Goal: Information Seeking & Learning: Learn about a topic

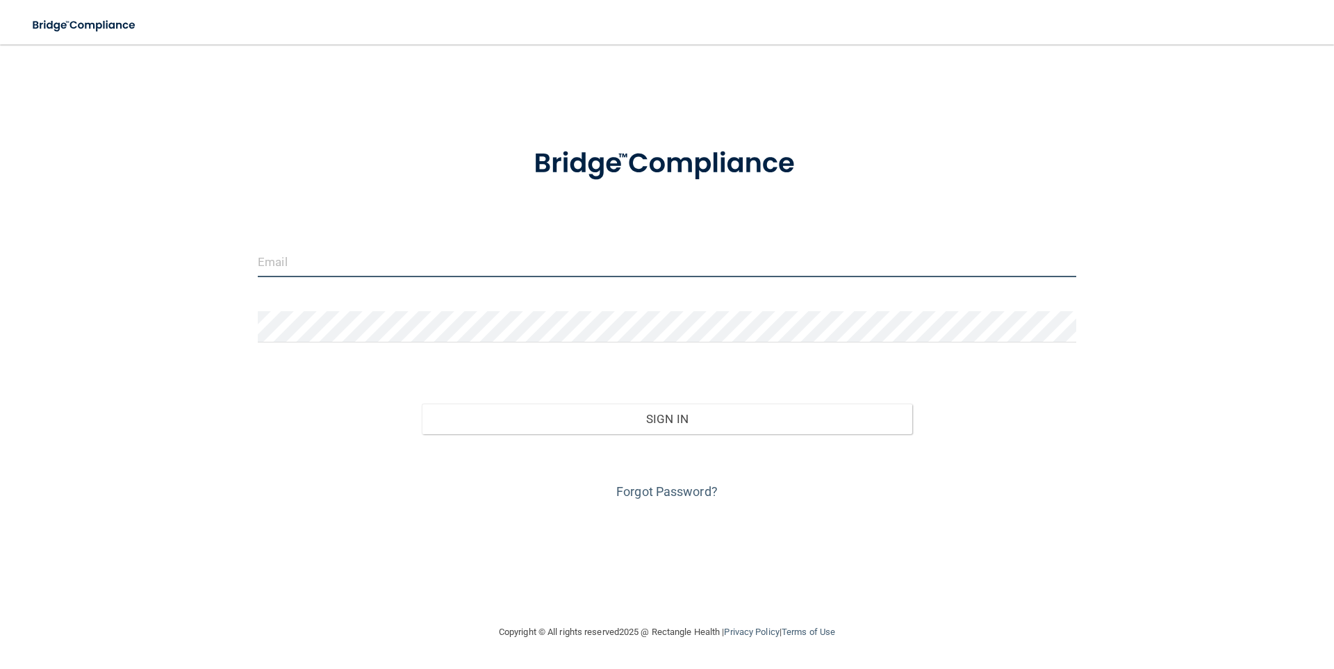
click at [431, 260] on input "email" at bounding box center [667, 261] width 818 height 31
click at [428, 267] on input "email" at bounding box center [667, 261] width 818 height 31
type input "[PERSON_NAME][EMAIL_ADDRESS][PERSON_NAME][DOMAIN_NAME]"
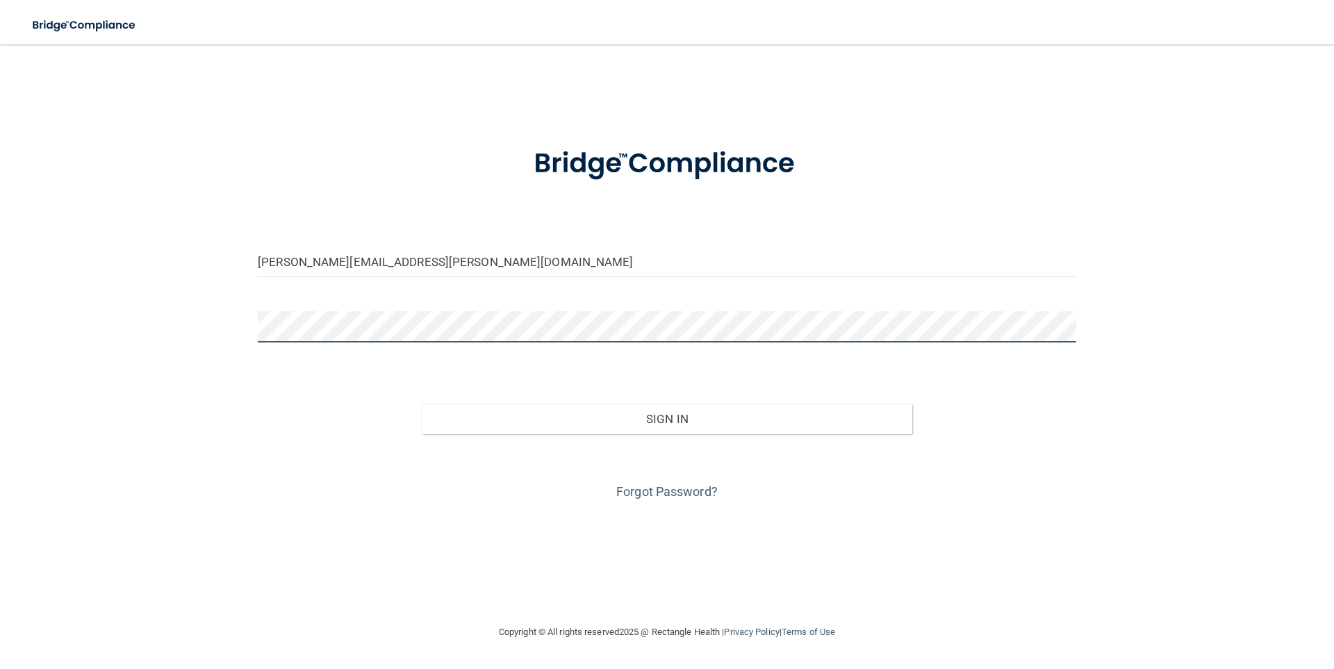
click at [422, 404] on button "Sign In" at bounding box center [667, 419] width 491 height 31
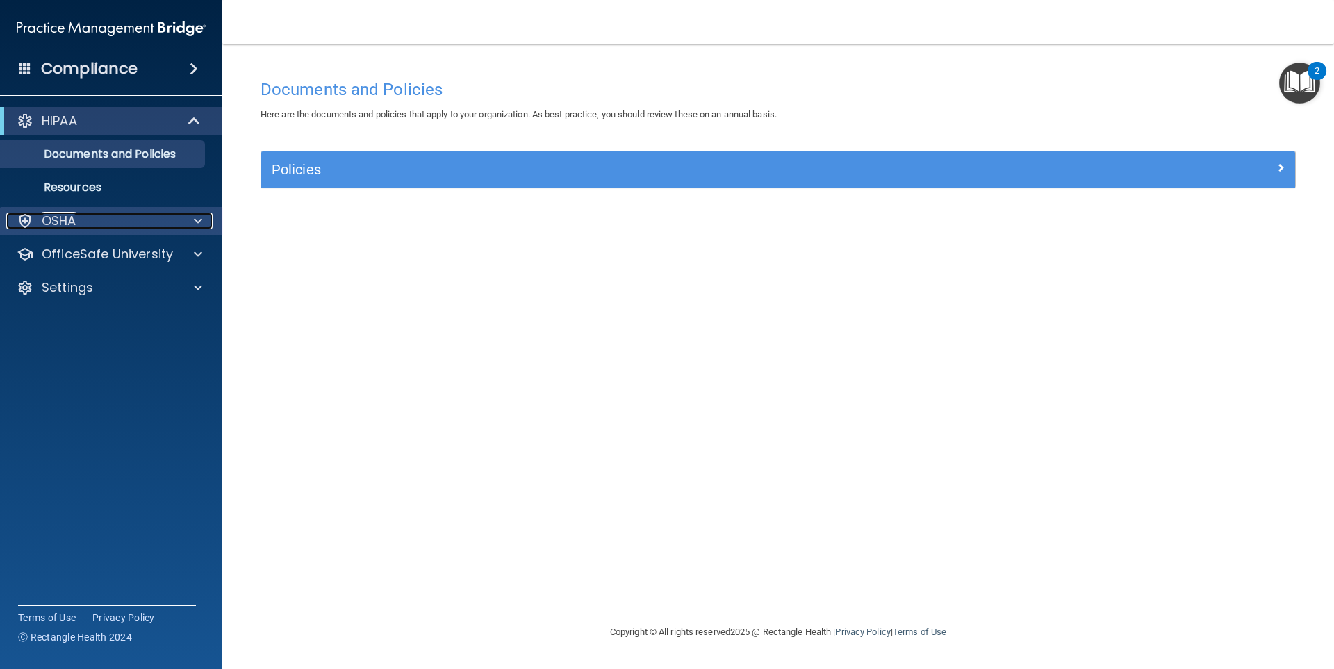
click at [199, 223] on span at bounding box center [198, 221] width 8 height 17
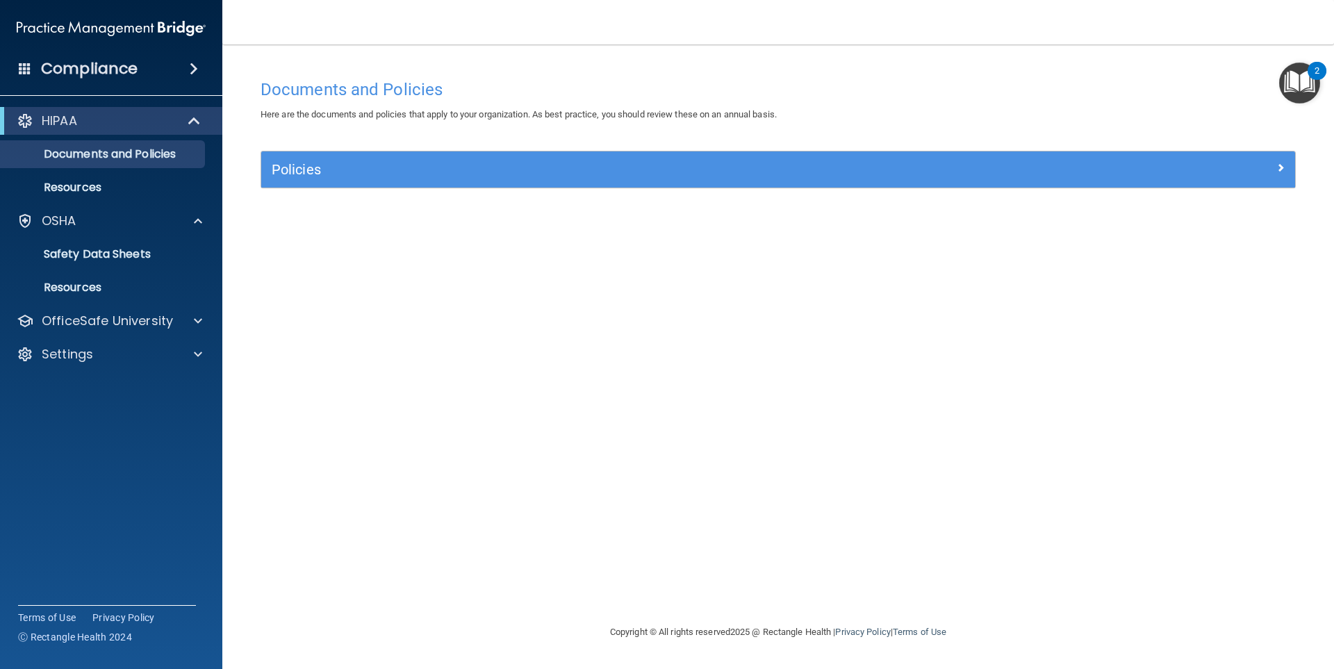
click at [809, 366] on div "Documents and Policies Here are the documents and policies that apply to your o…" at bounding box center [778, 347] width 1056 height 551
click at [1294, 77] on img "Open Resource Center, 2 new notifications" at bounding box center [1299, 83] width 41 height 41
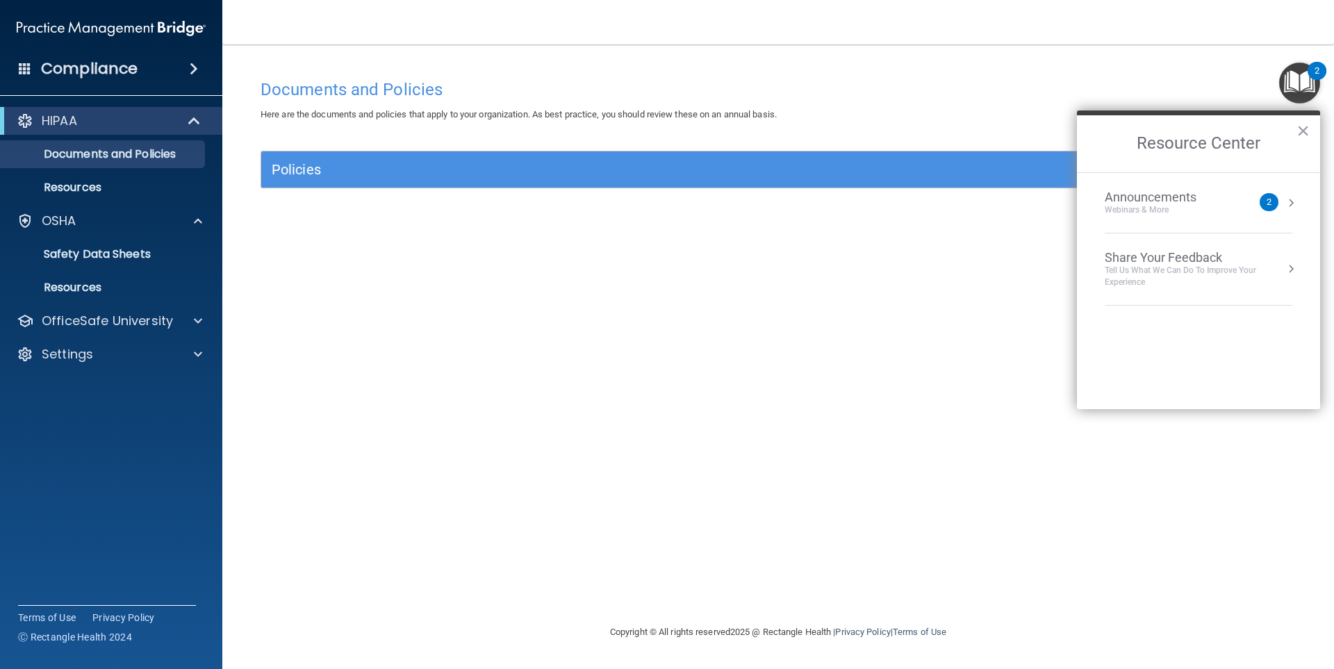
click at [1240, 201] on div "Announcements Webinars & More" at bounding box center [1177, 203] width 147 height 26
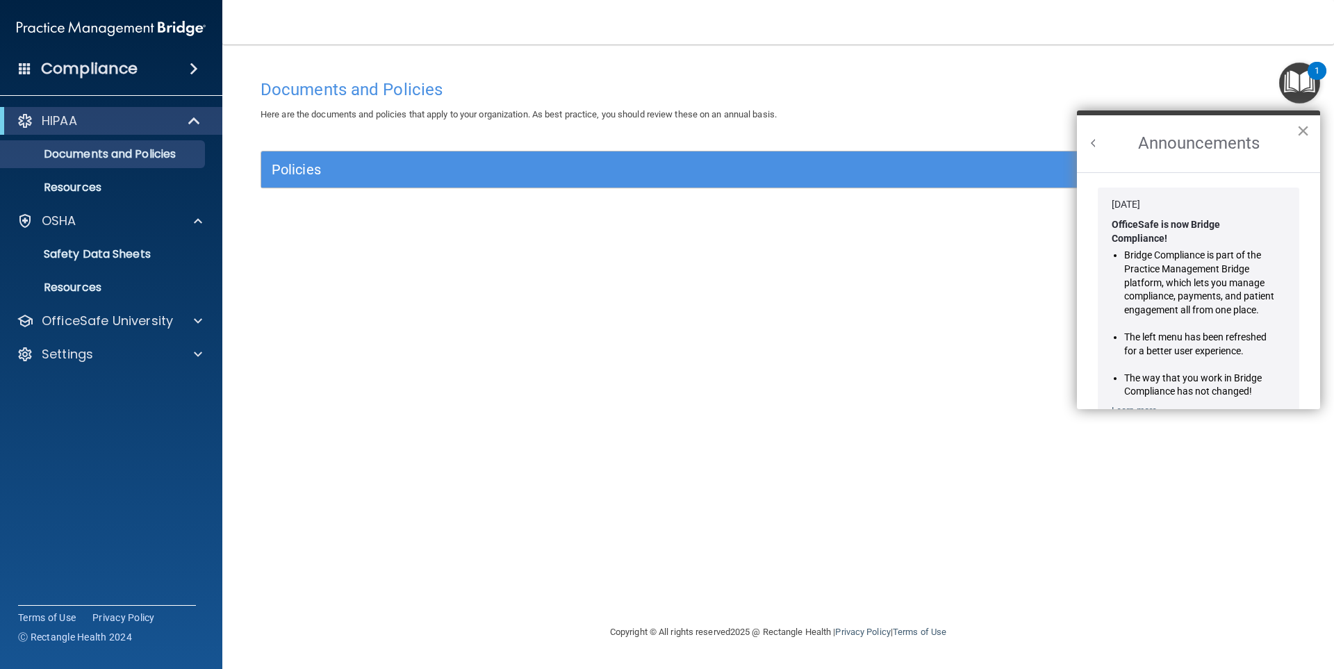
click at [1306, 130] on button "×" at bounding box center [1302, 130] width 13 height 22
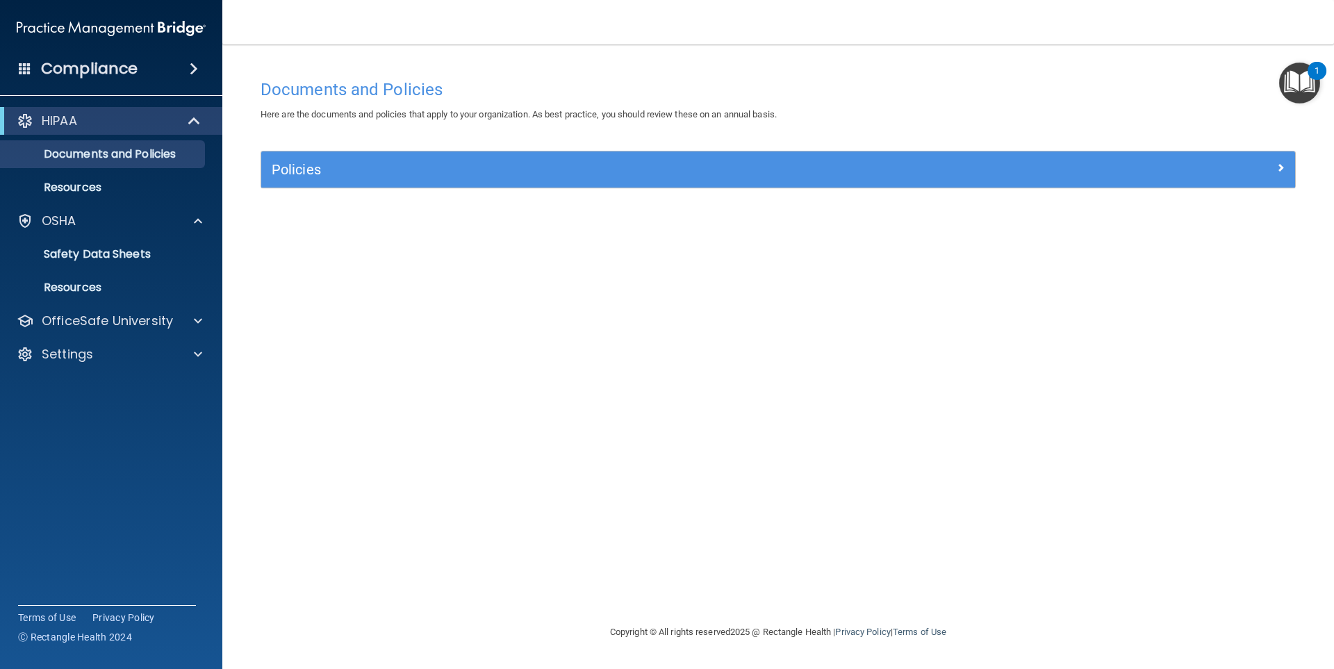
click at [1298, 82] on img "Open Resource Center, 1 new notification" at bounding box center [1299, 83] width 41 height 41
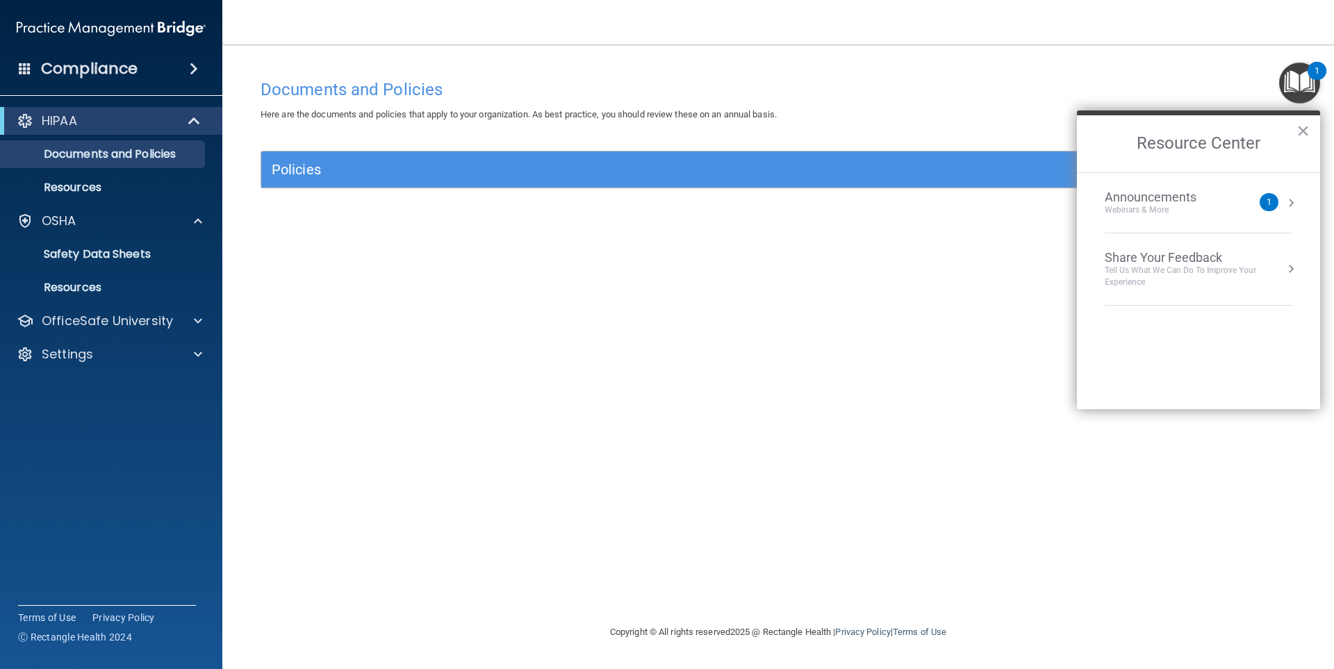
click at [1271, 199] on div "1" at bounding box center [1268, 202] width 19 height 18
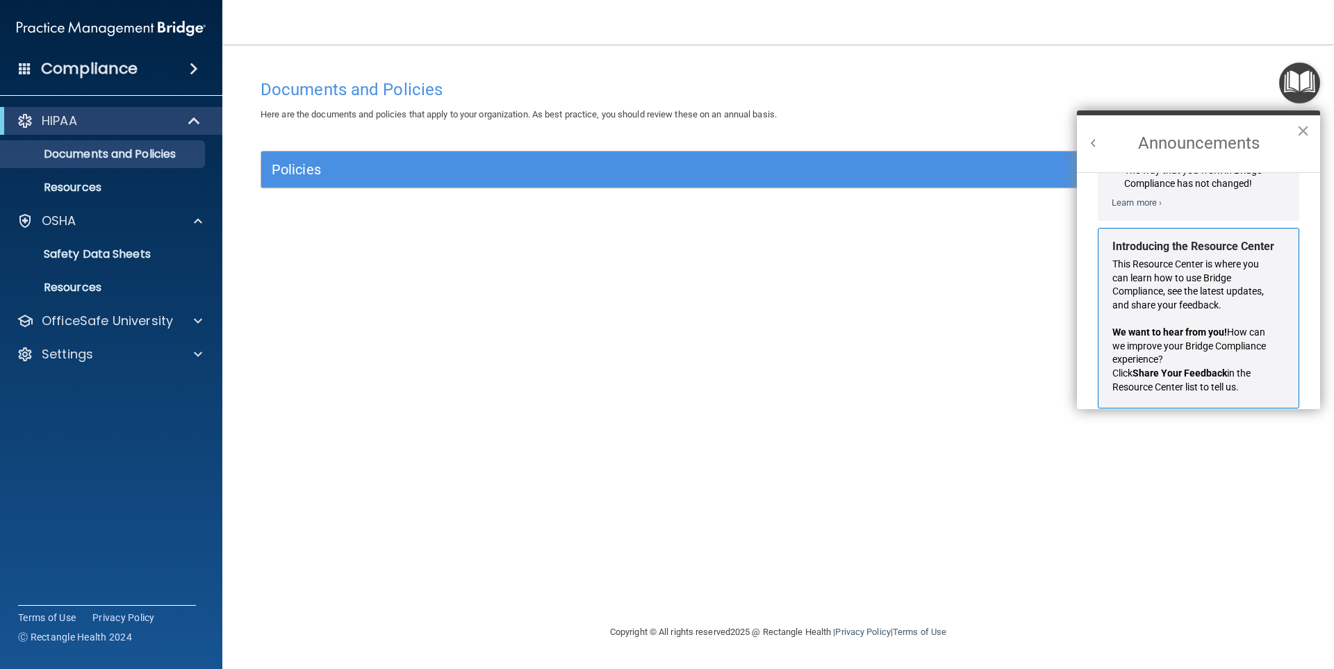
scroll to position [244, 0]
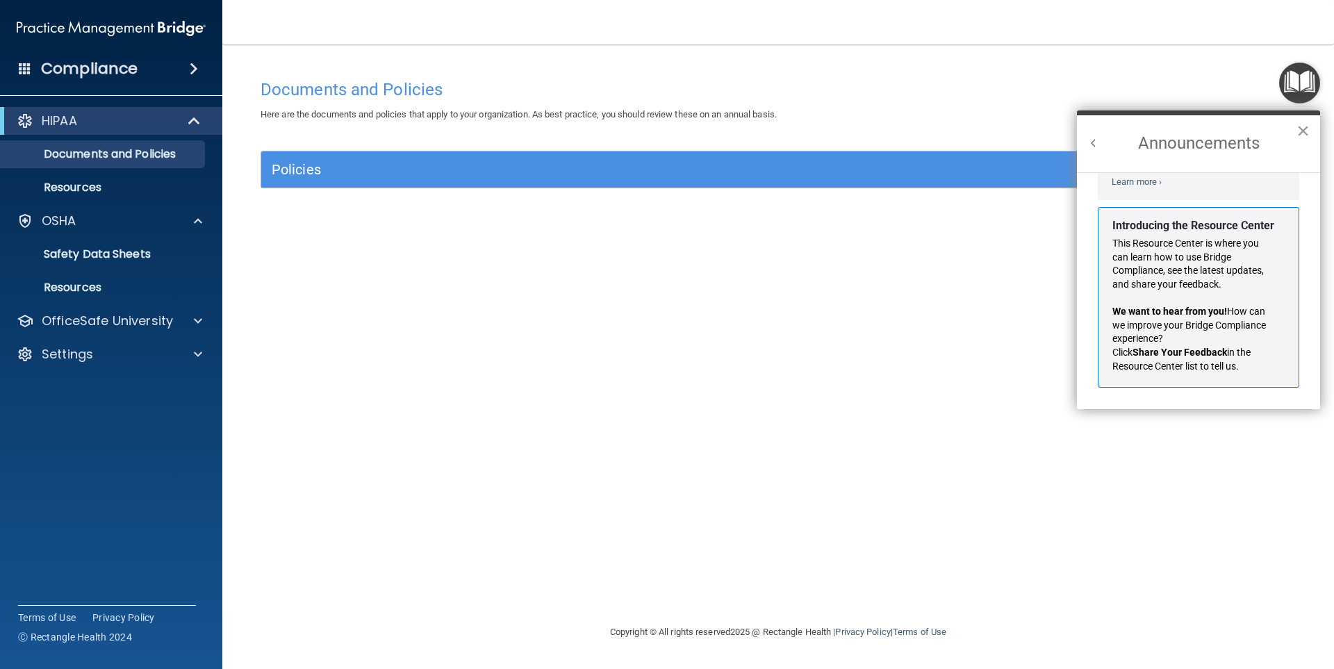
click at [1303, 131] on button "×" at bounding box center [1302, 130] width 13 height 22
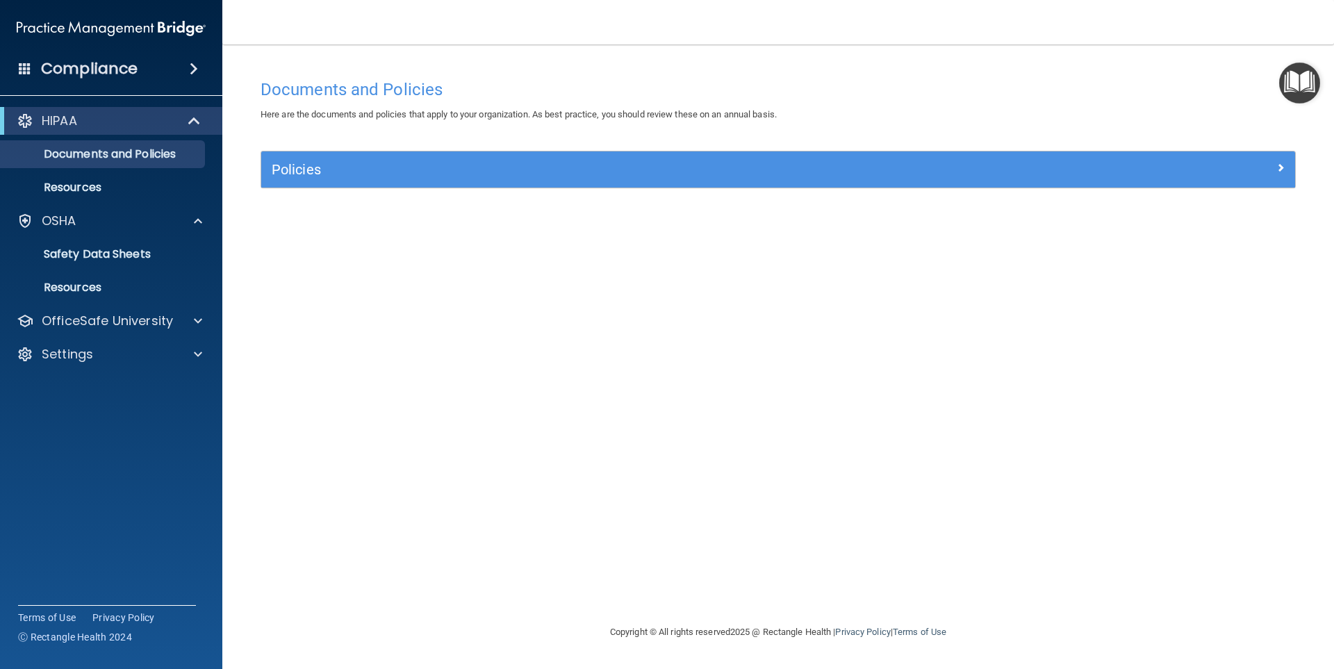
click at [194, 69] on span at bounding box center [194, 68] width 8 height 17
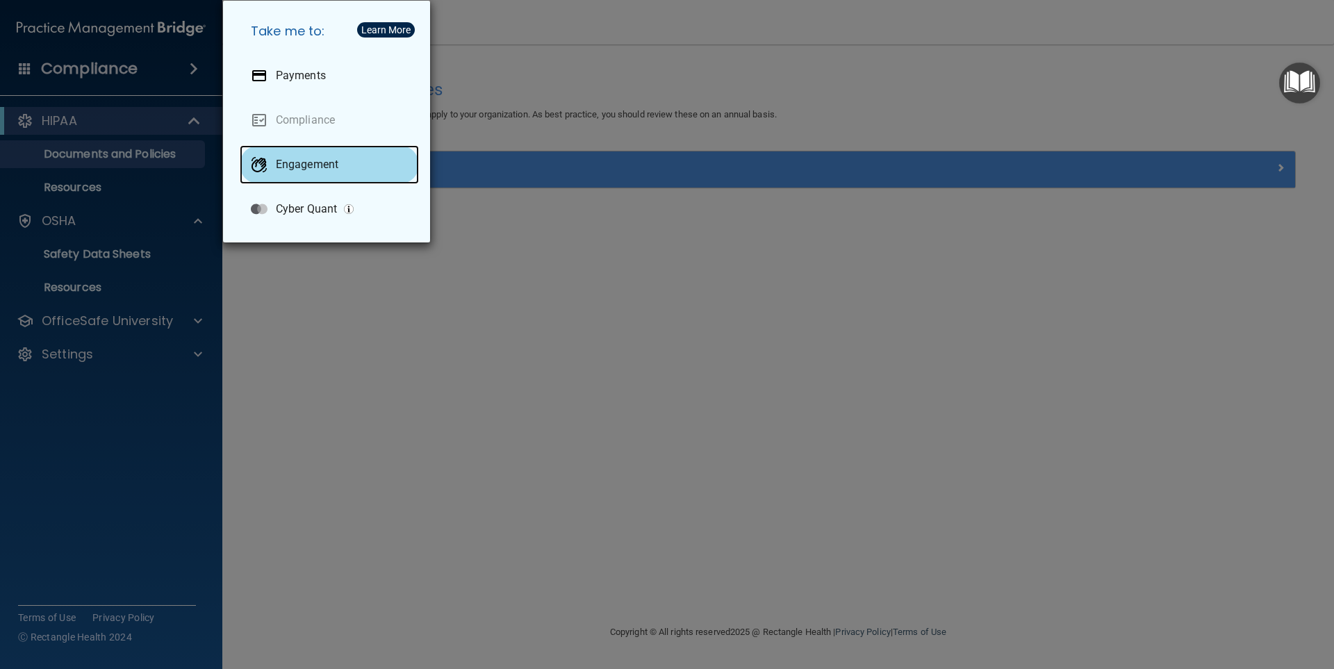
click at [299, 163] on p "Engagement" at bounding box center [307, 165] width 63 height 14
click at [624, 354] on div "Take me to: Payments Compliance Engagement Cyber Quant" at bounding box center [667, 334] width 1334 height 669
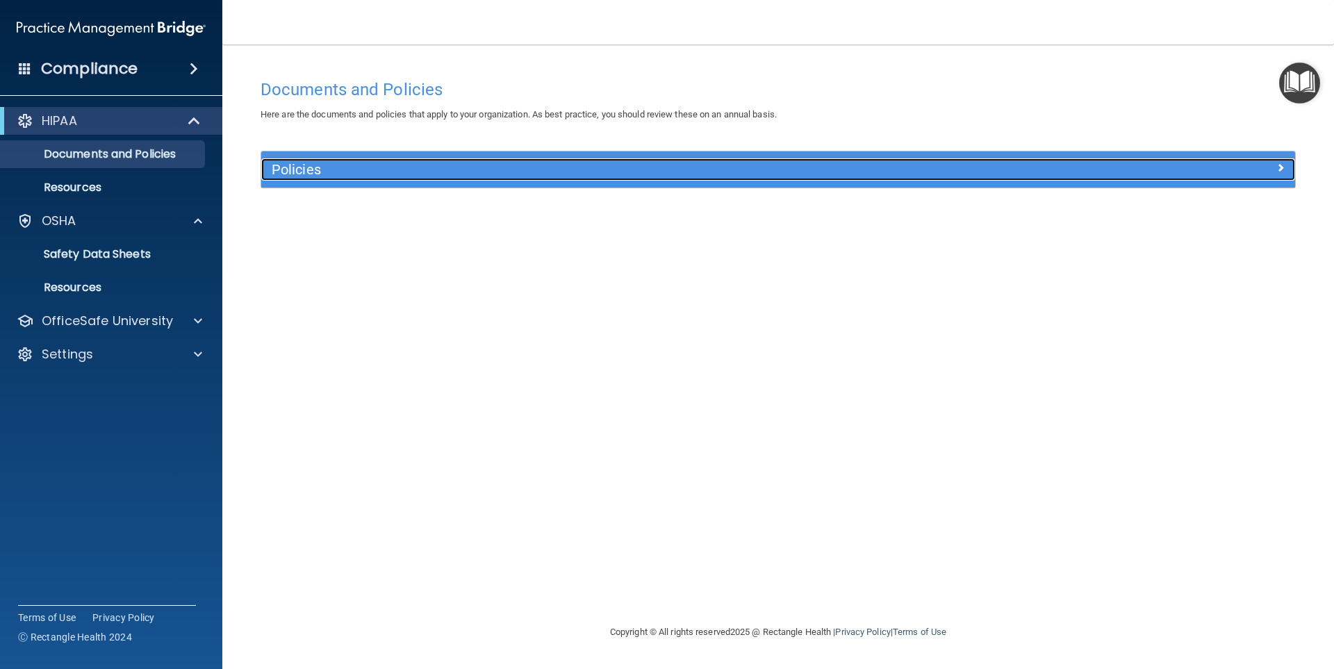
click at [535, 172] on h5 "Policies" at bounding box center [649, 169] width 754 height 15
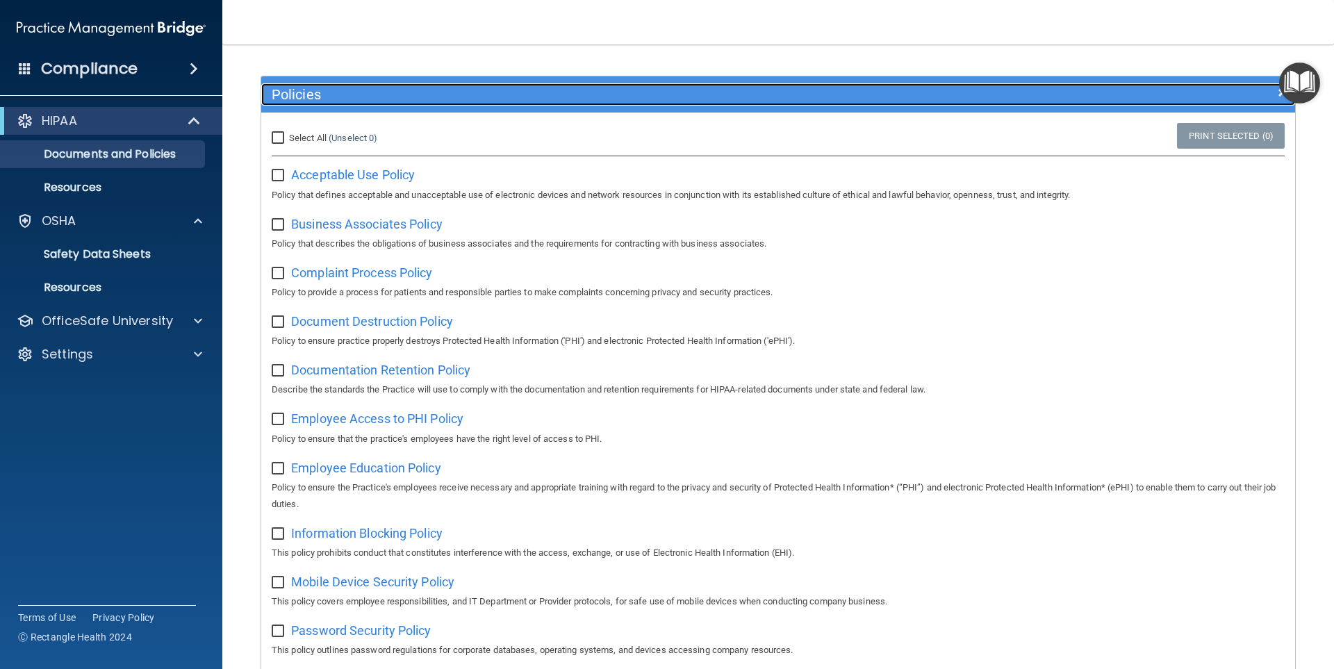
scroll to position [69, 0]
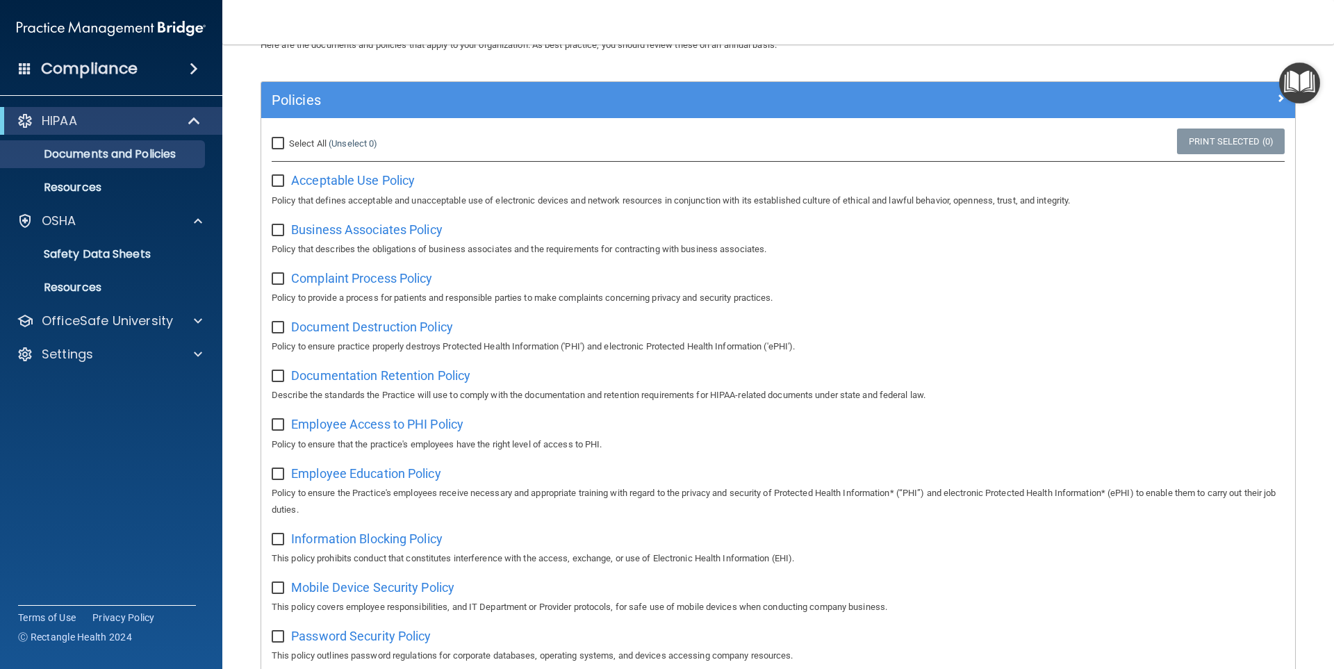
click at [280, 180] on input "checkbox" at bounding box center [280, 181] width 16 height 11
checkbox input "true"
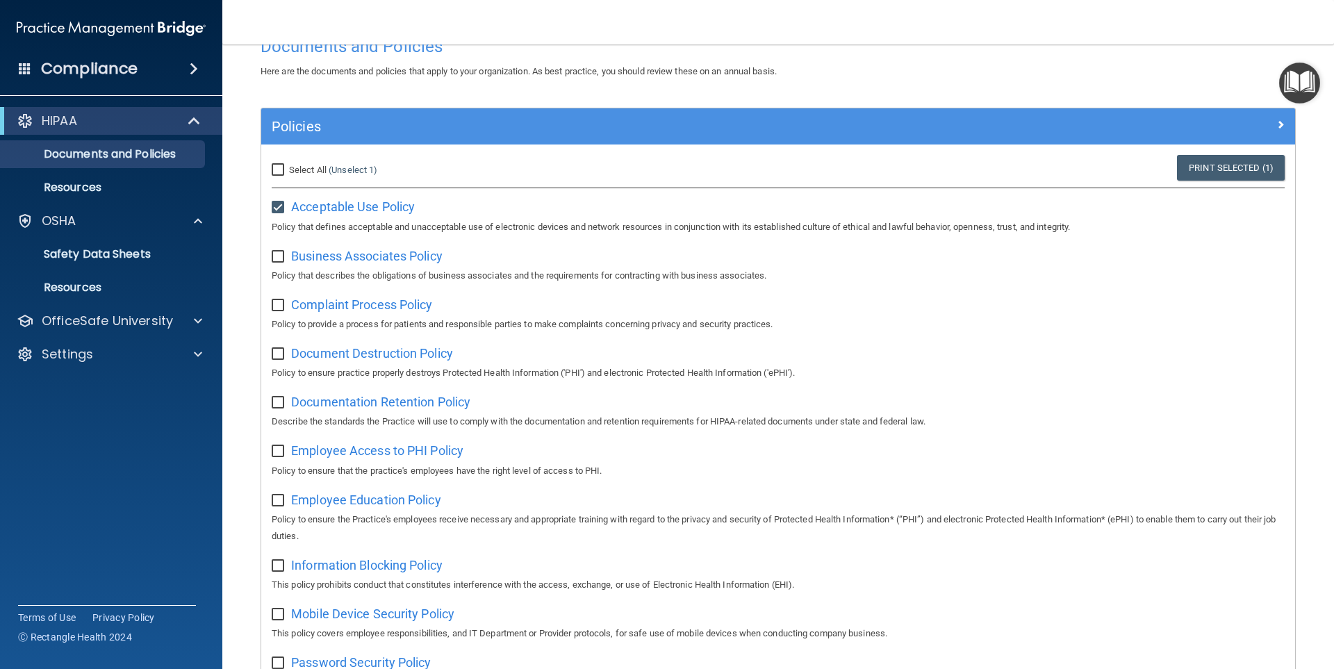
scroll to position [0, 0]
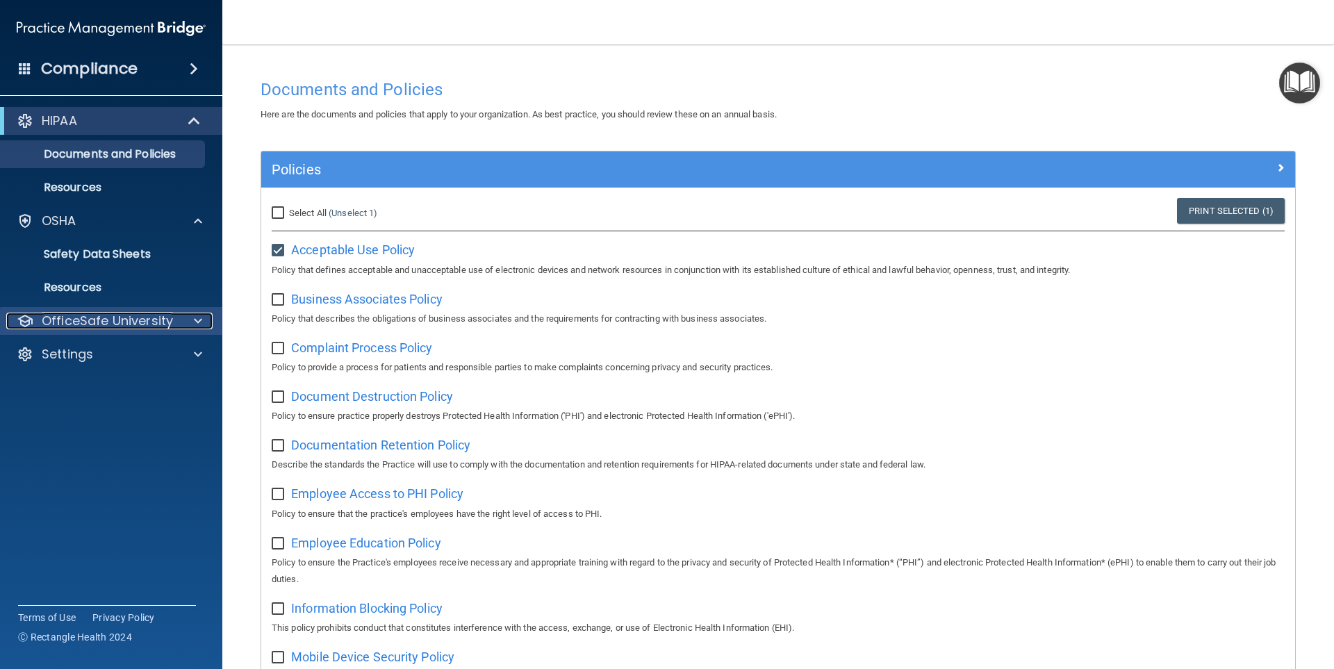
click at [194, 323] on span at bounding box center [198, 321] width 8 height 17
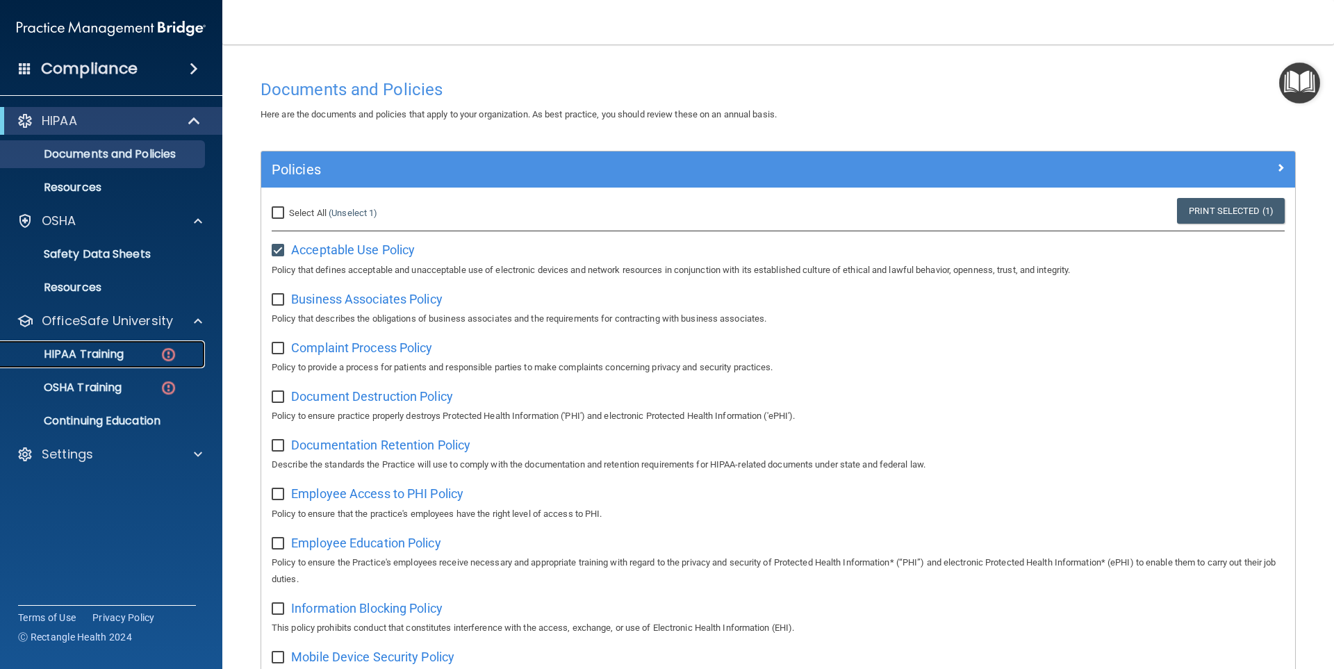
click at [167, 356] on img at bounding box center [168, 354] width 17 height 17
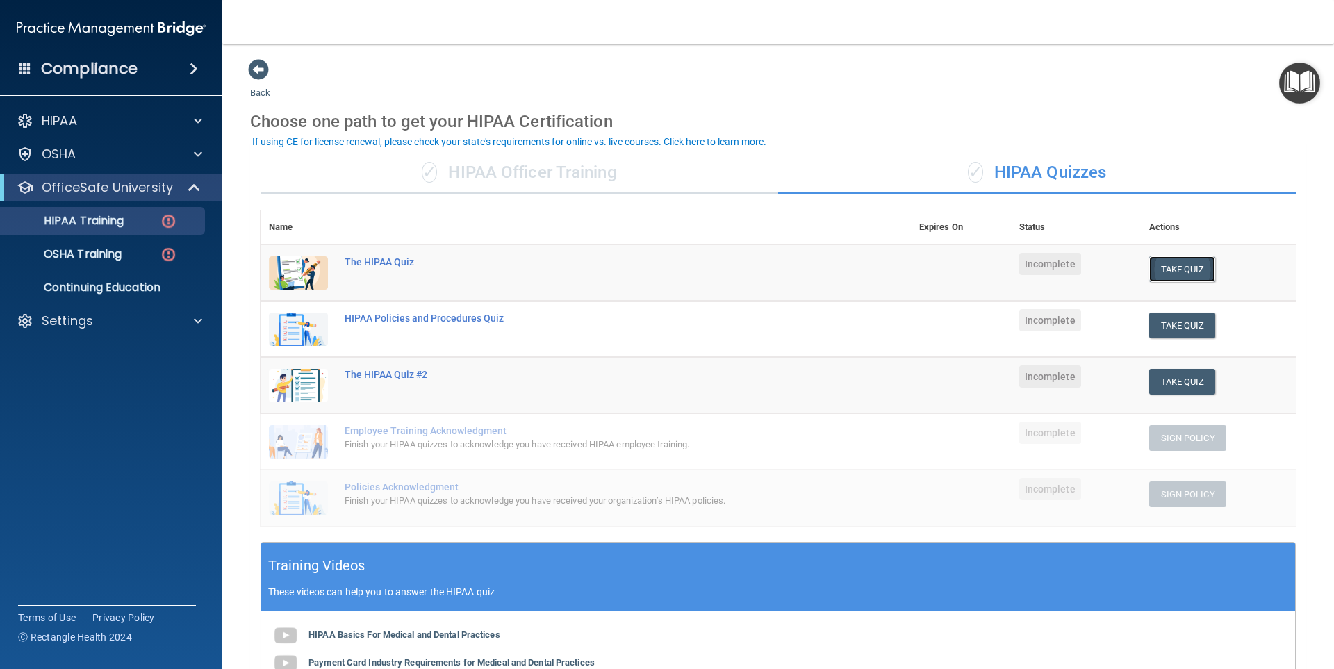
click at [1171, 268] on button "Take Quiz" at bounding box center [1182, 269] width 67 height 26
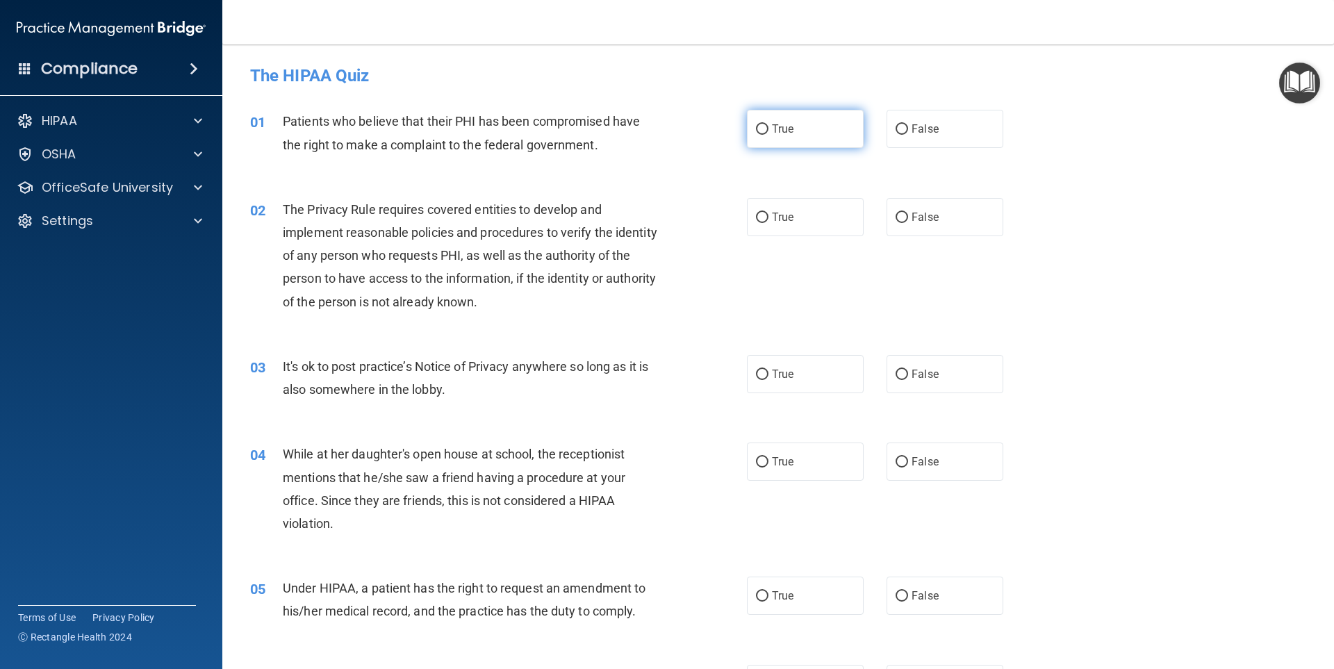
click at [762, 124] on input "True" at bounding box center [762, 129] width 13 height 10
radio input "true"
click at [756, 219] on input "True" at bounding box center [762, 218] width 13 height 10
radio input "true"
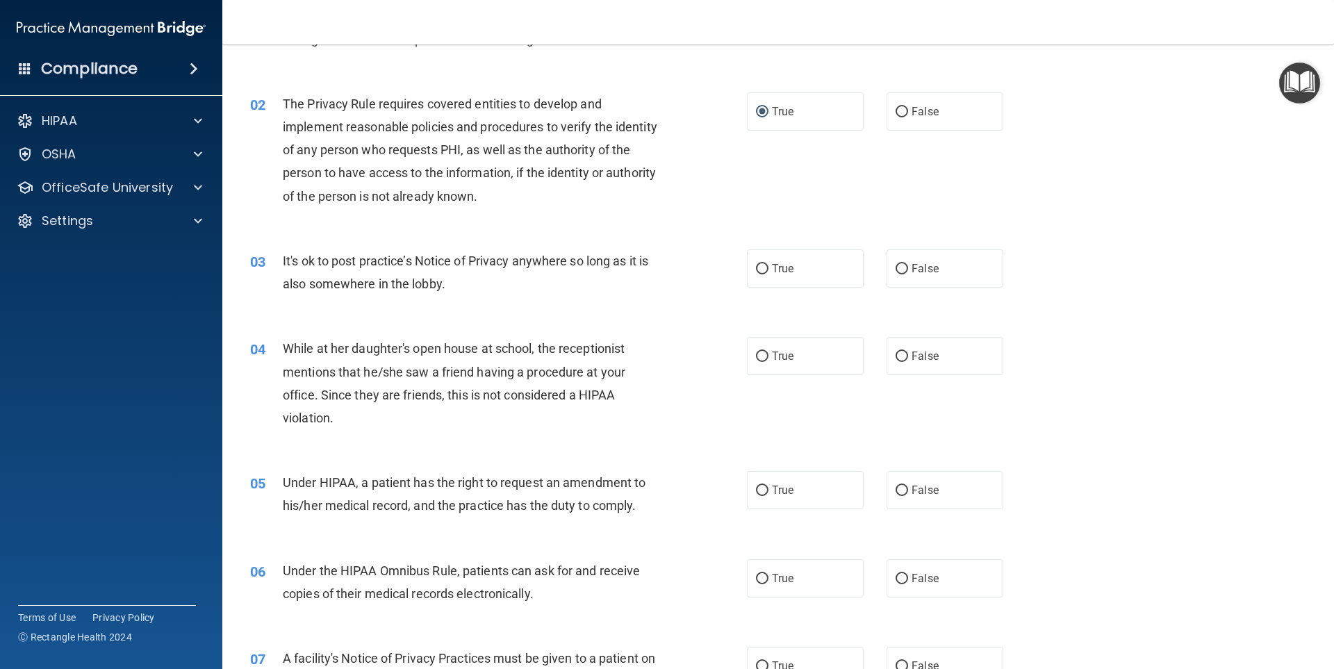
scroll to position [139, 0]
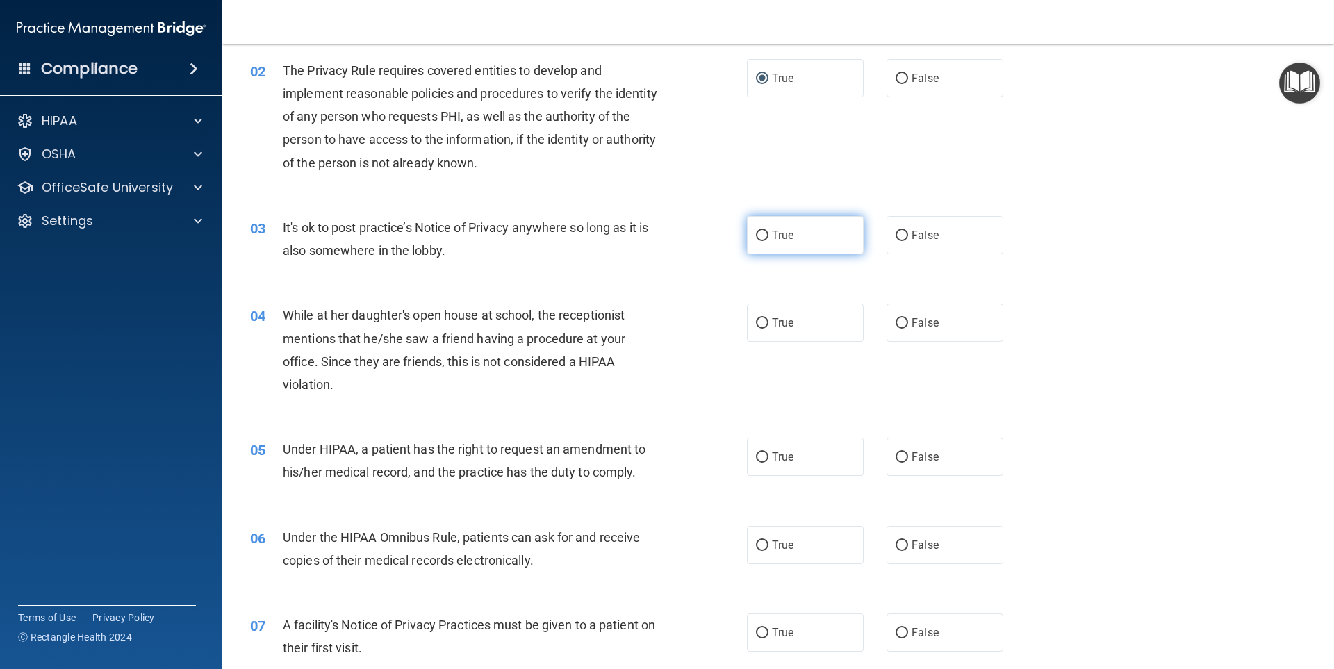
click at [759, 235] on input "True" at bounding box center [762, 236] width 13 height 10
radio input "true"
click at [895, 324] on input "False" at bounding box center [901, 323] width 13 height 10
radio input "true"
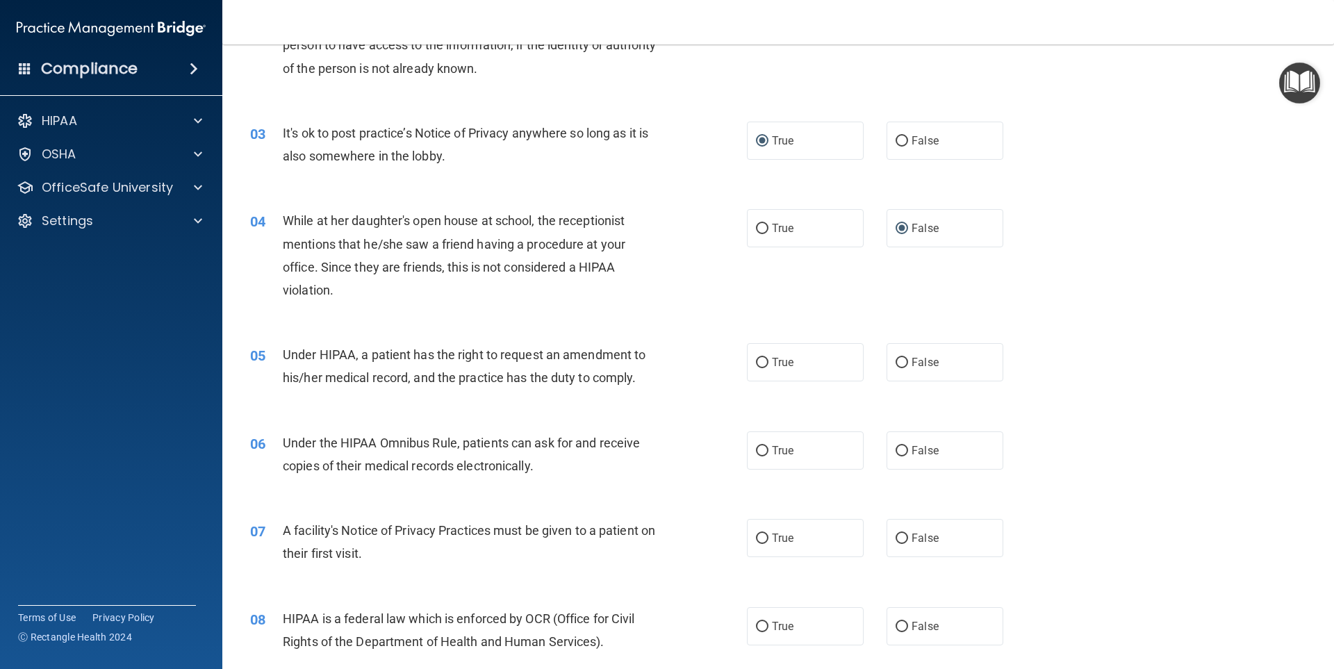
scroll to position [278, 0]
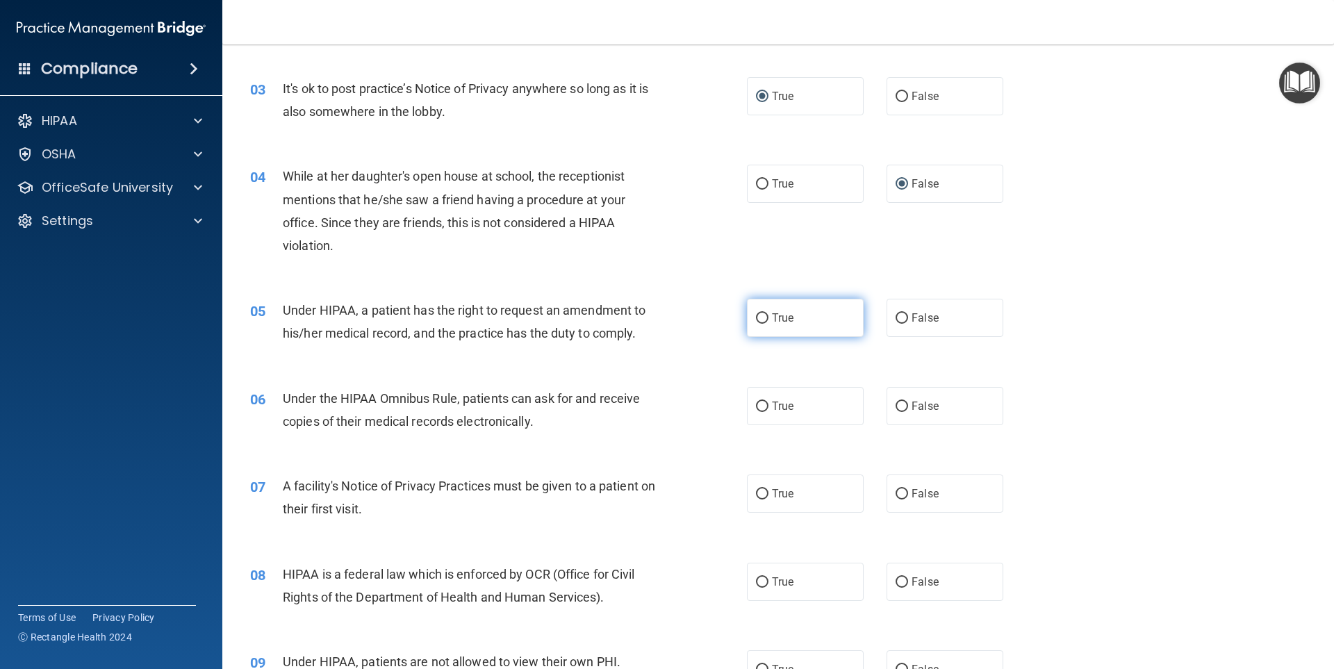
click at [756, 319] on input "True" at bounding box center [762, 318] width 13 height 10
radio input "true"
click at [756, 405] on input "True" at bounding box center [762, 406] width 13 height 10
radio input "true"
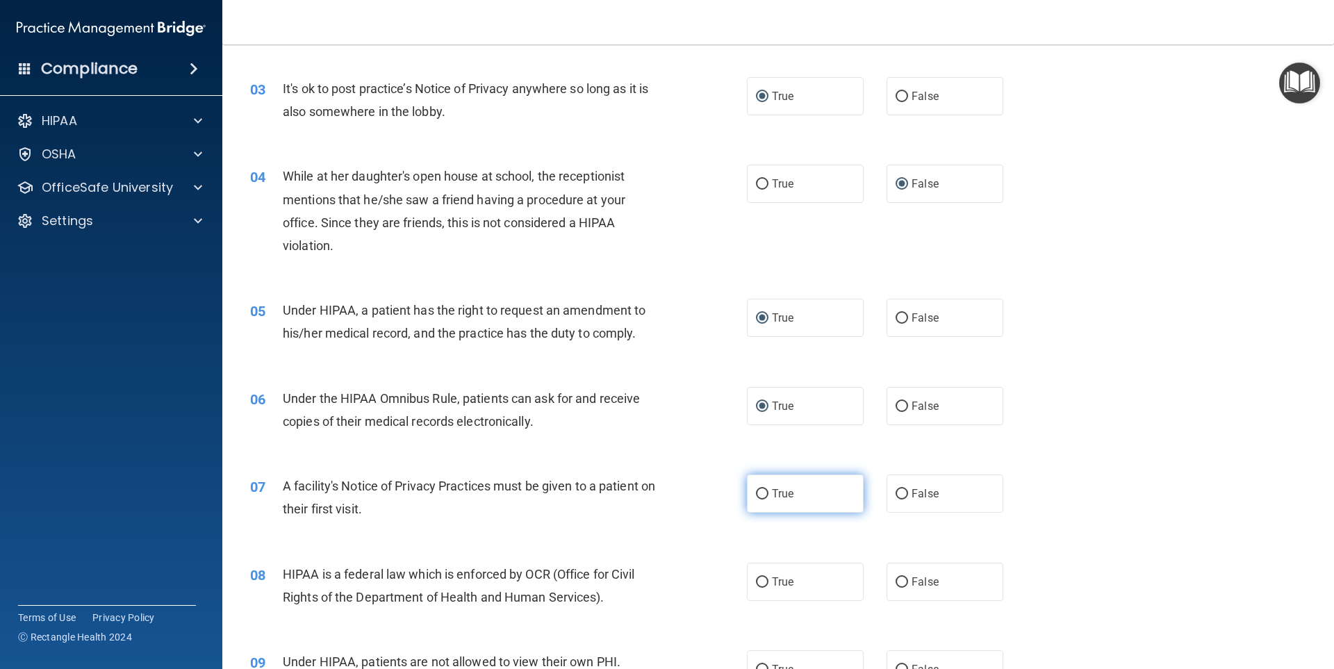
click at [756, 494] on input "True" at bounding box center [762, 494] width 13 height 10
radio input "true"
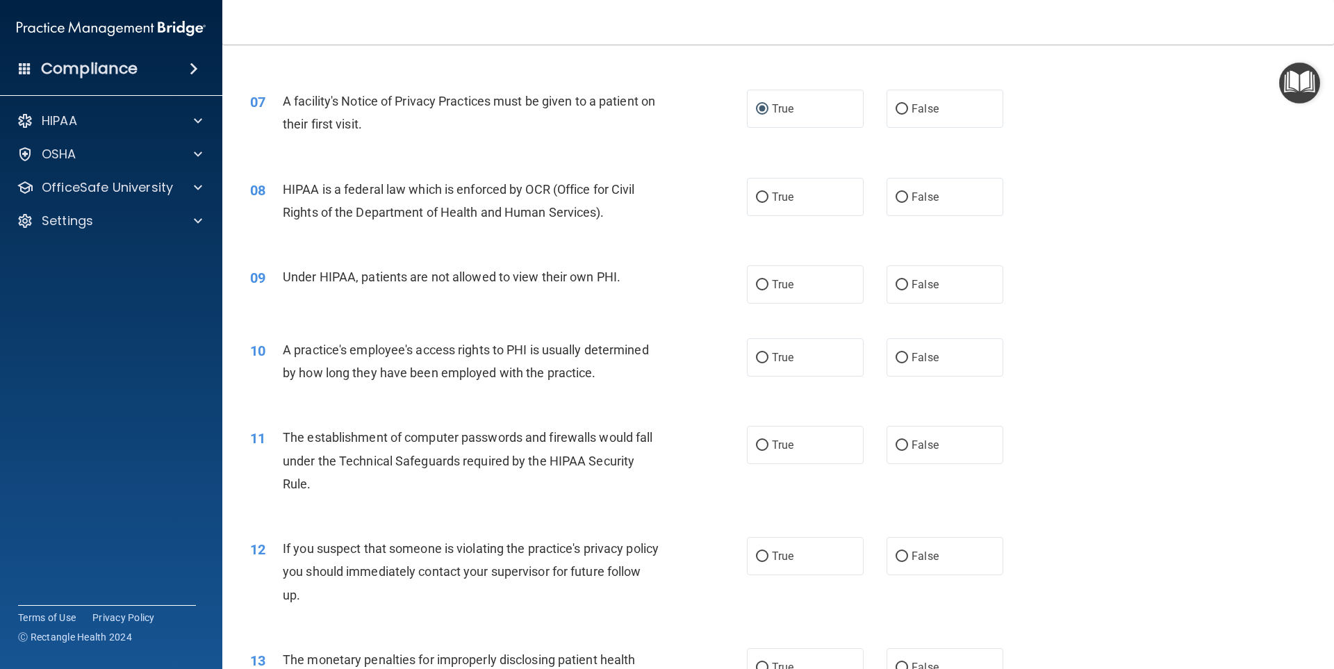
scroll to position [695, 0]
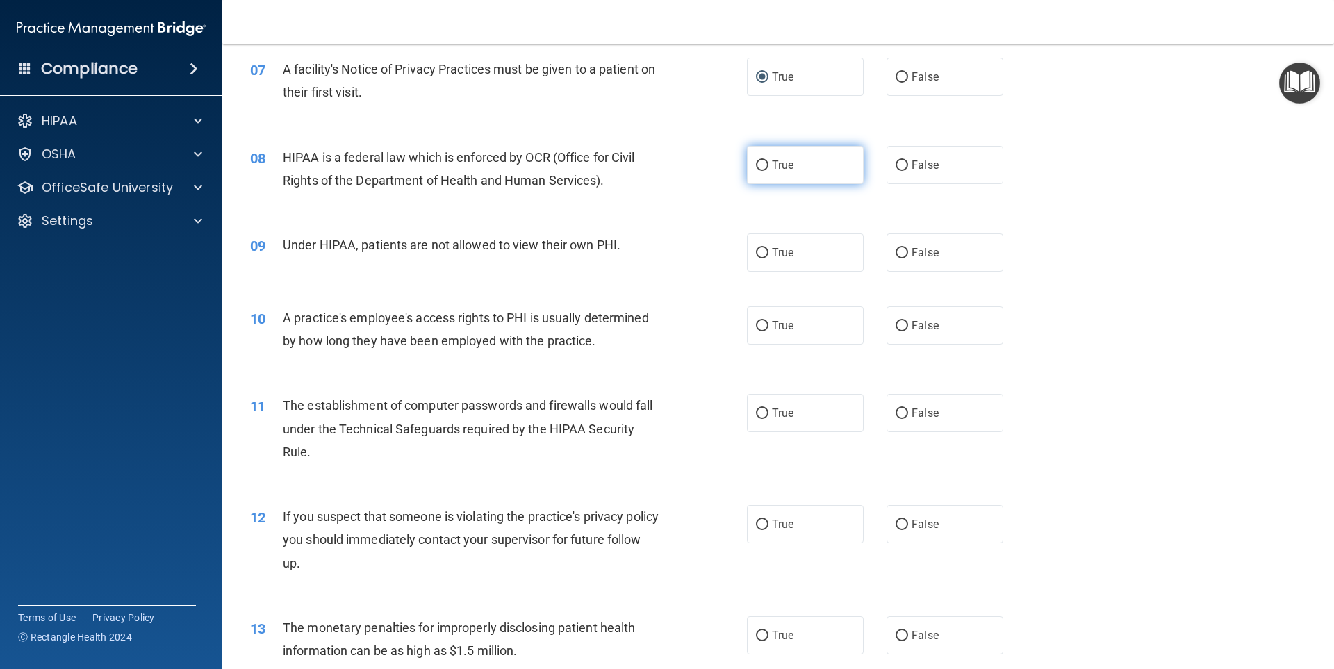
click at [756, 163] on input "True" at bounding box center [762, 165] width 13 height 10
radio input "true"
click at [903, 253] on label "False" at bounding box center [944, 252] width 117 height 38
click at [903, 253] on input "False" at bounding box center [901, 253] width 13 height 10
radio input "true"
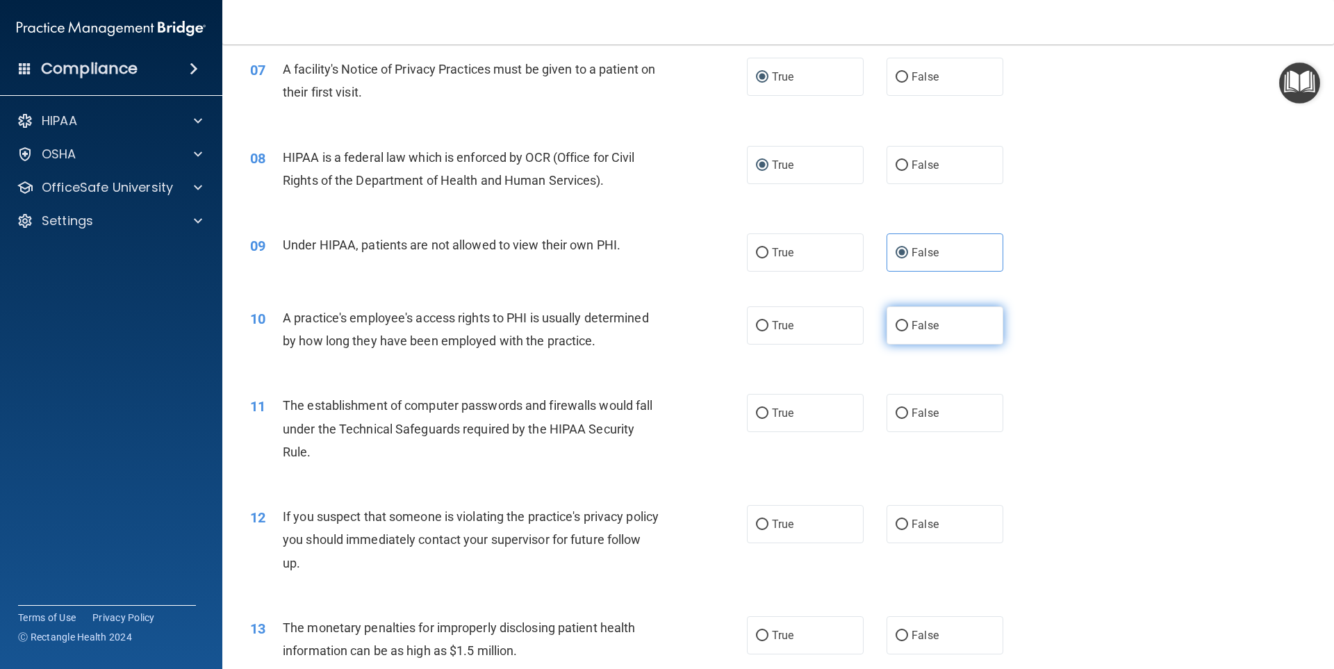
click at [899, 325] on input "False" at bounding box center [901, 326] width 13 height 10
radio input "true"
click at [758, 413] on input "True" at bounding box center [762, 413] width 13 height 10
radio input "true"
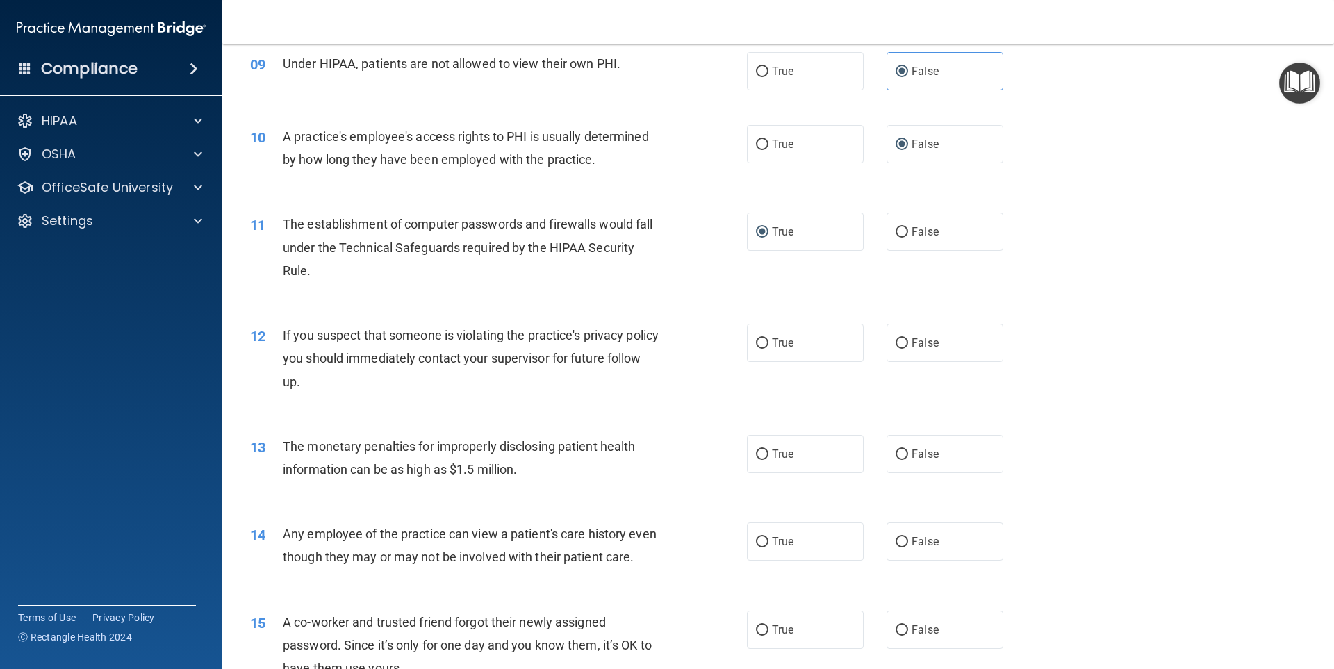
scroll to position [972, 0]
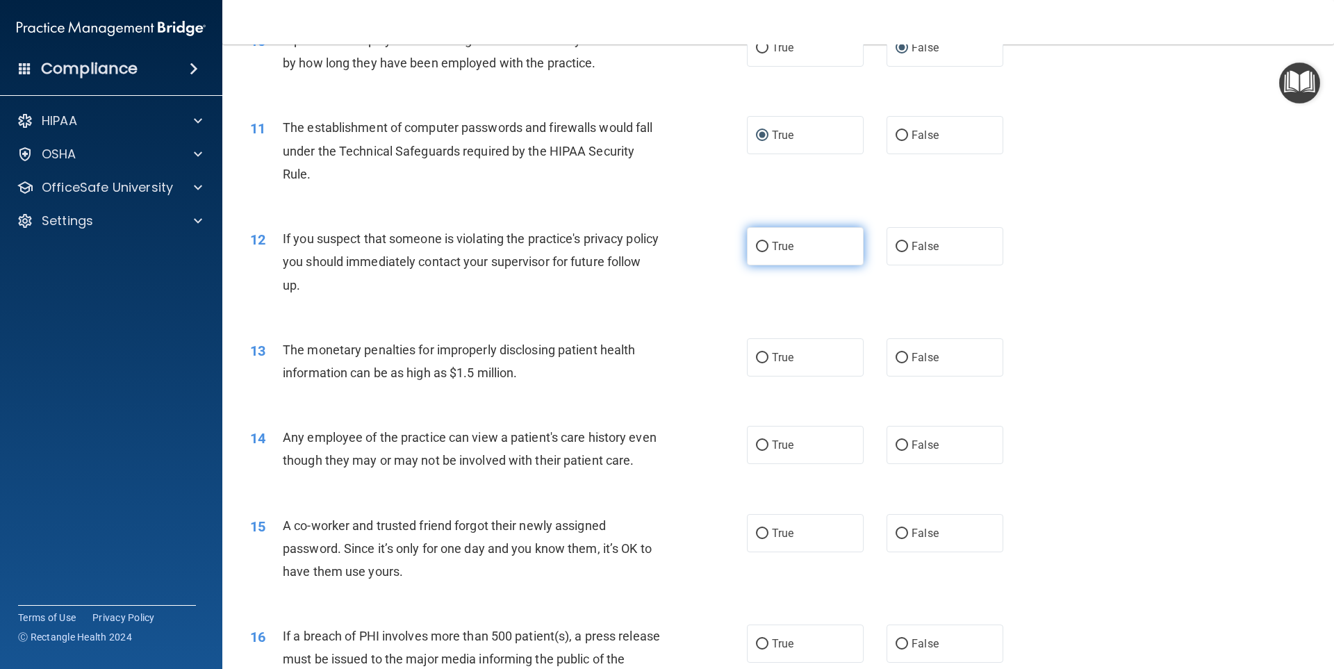
click at [756, 244] on input "True" at bounding box center [762, 247] width 13 height 10
radio input "true"
click at [762, 358] on input "True" at bounding box center [762, 358] width 13 height 10
radio input "true"
click at [895, 445] on input "False" at bounding box center [901, 445] width 13 height 10
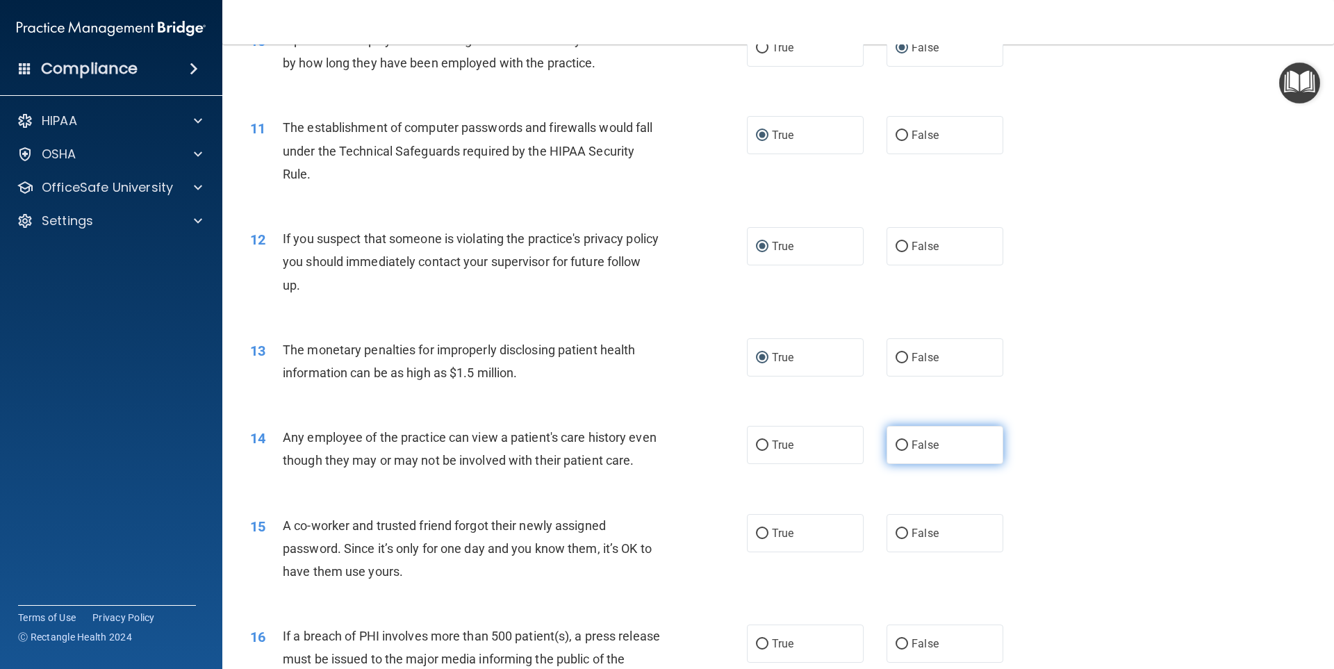
radio input "true"
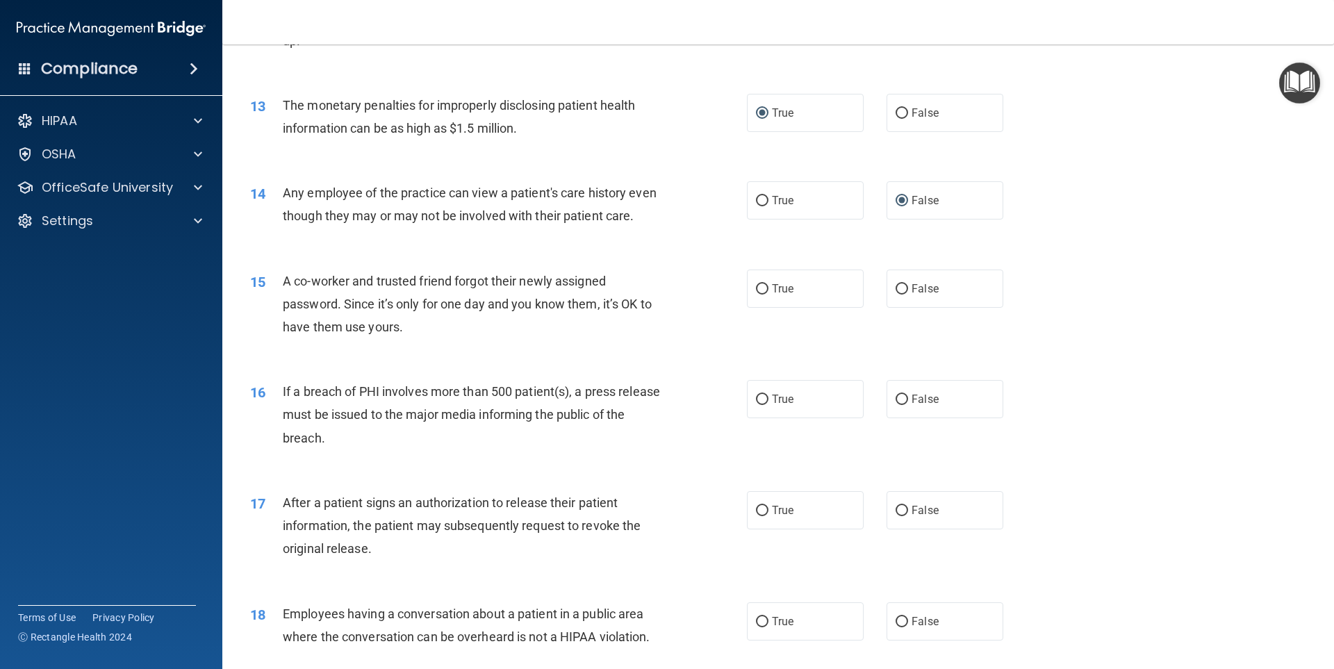
scroll to position [1250, 0]
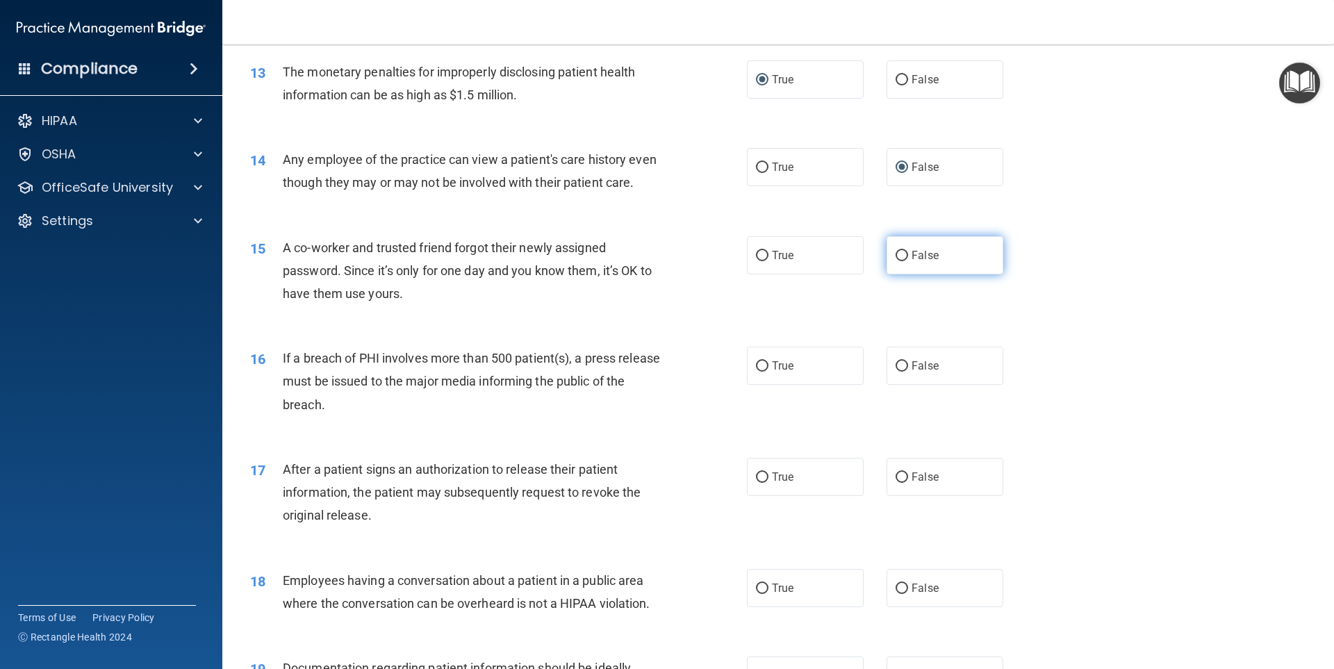
click at [902, 274] on label "False" at bounding box center [944, 255] width 117 height 38
click at [902, 261] on input "False" at bounding box center [901, 256] width 13 height 10
radio input "true"
click at [763, 372] on input "True" at bounding box center [762, 366] width 13 height 10
radio input "true"
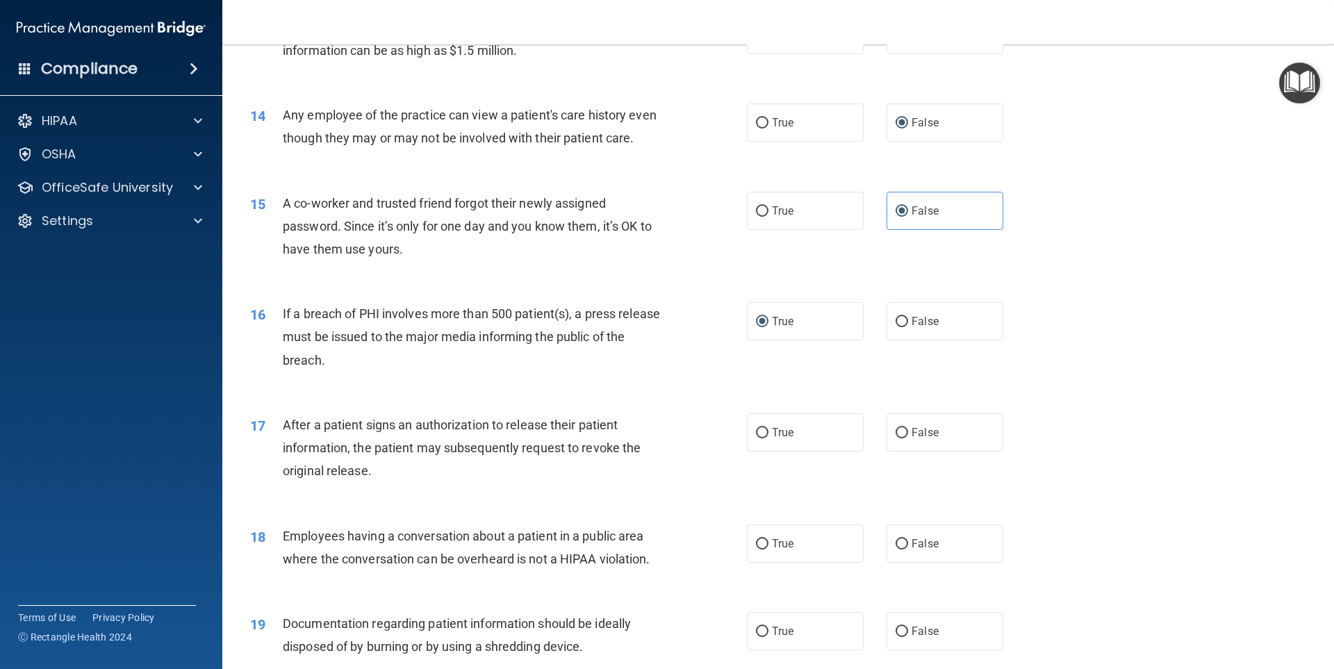
scroll to position [1320, 0]
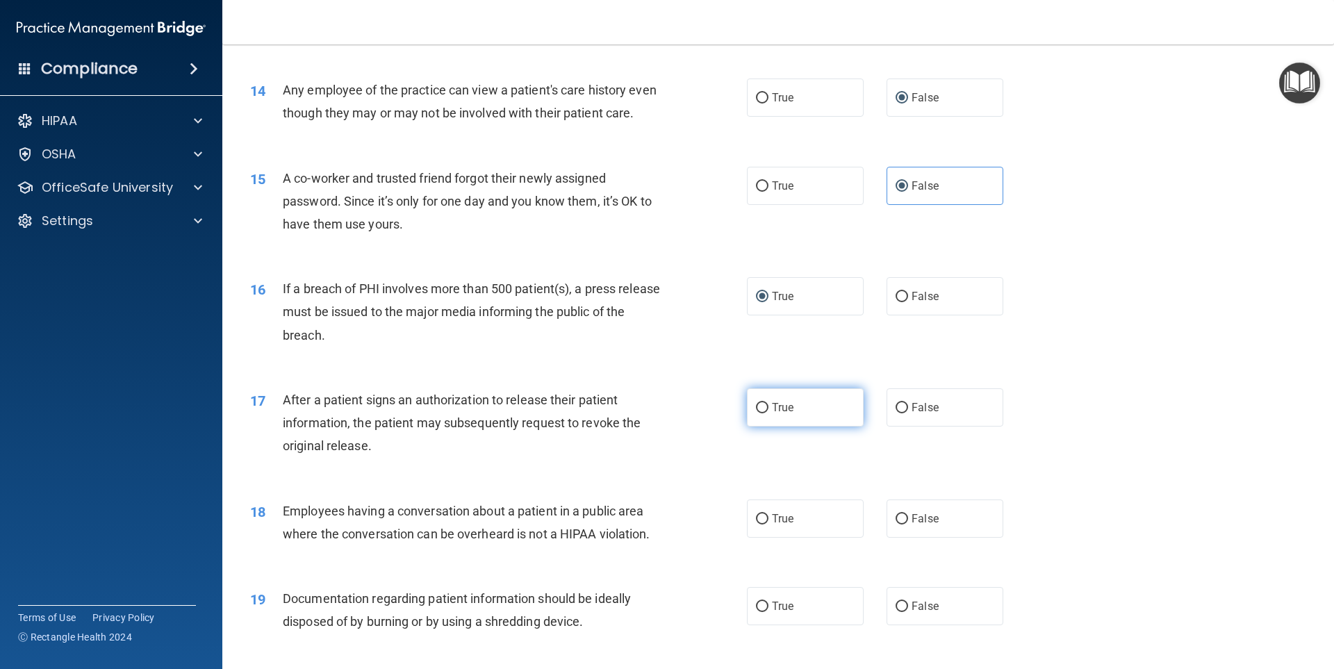
click at [756, 413] on input "True" at bounding box center [762, 408] width 13 height 10
radio input "true"
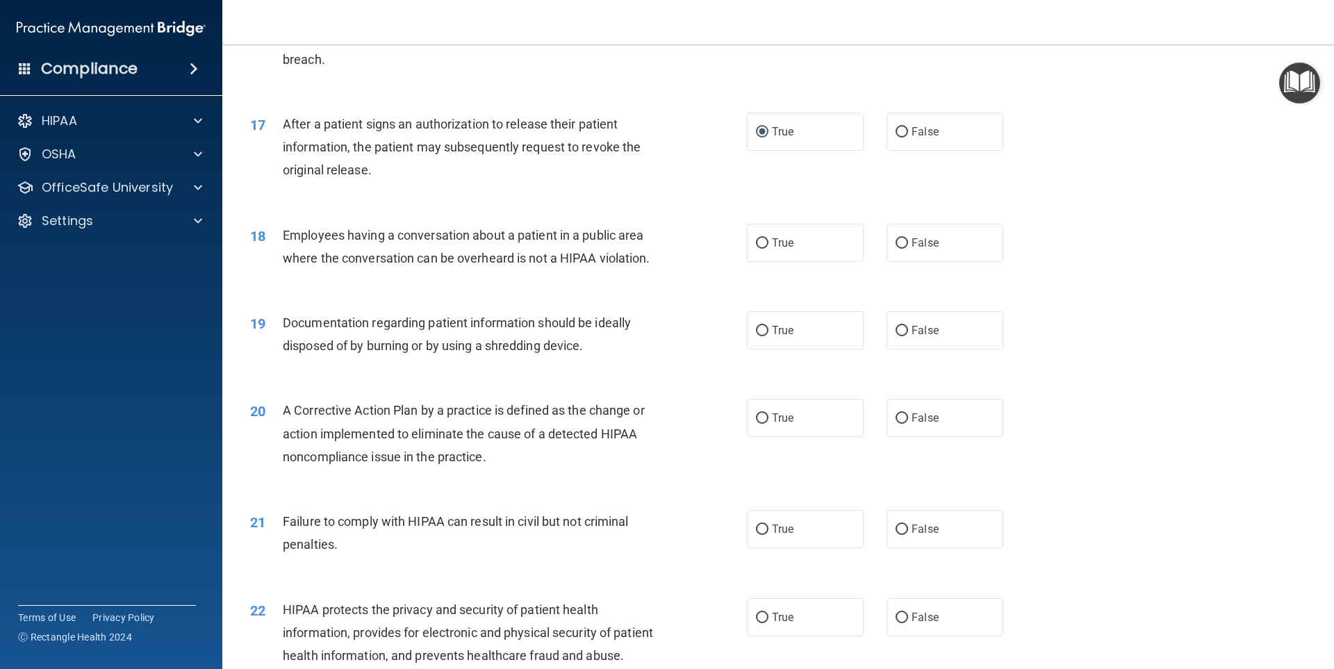
scroll to position [1597, 0]
click at [762, 247] on input "True" at bounding box center [762, 241] width 13 height 10
radio input "true"
click at [761, 334] on input "True" at bounding box center [762, 329] width 13 height 10
radio input "true"
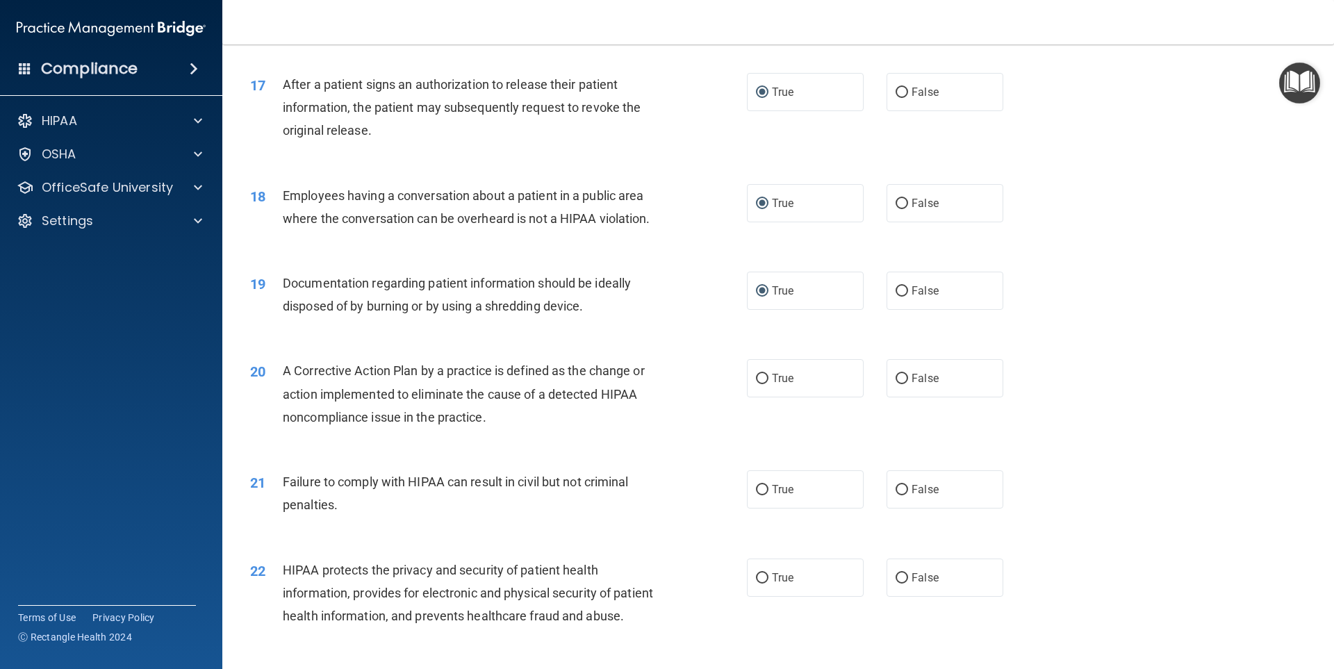
scroll to position [1667, 0]
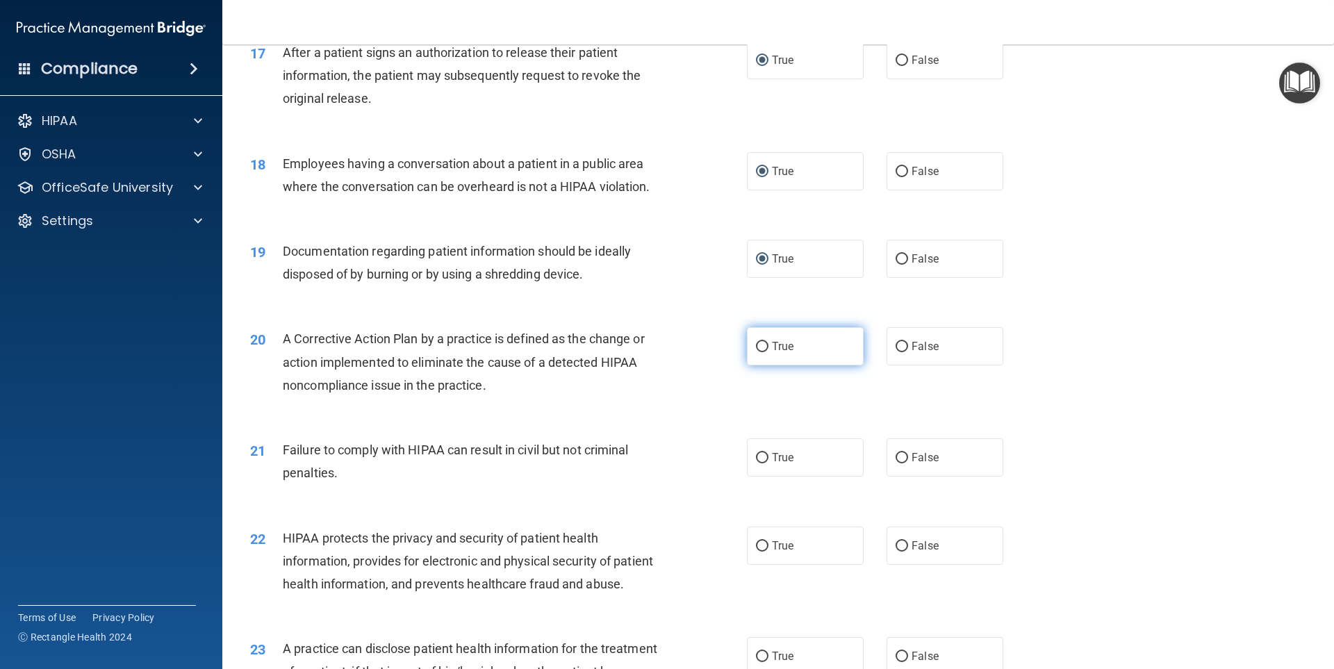
click at [761, 352] on input "True" at bounding box center [762, 347] width 13 height 10
radio input "true"
click at [895, 463] on input "False" at bounding box center [901, 458] width 13 height 10
radio input "true"
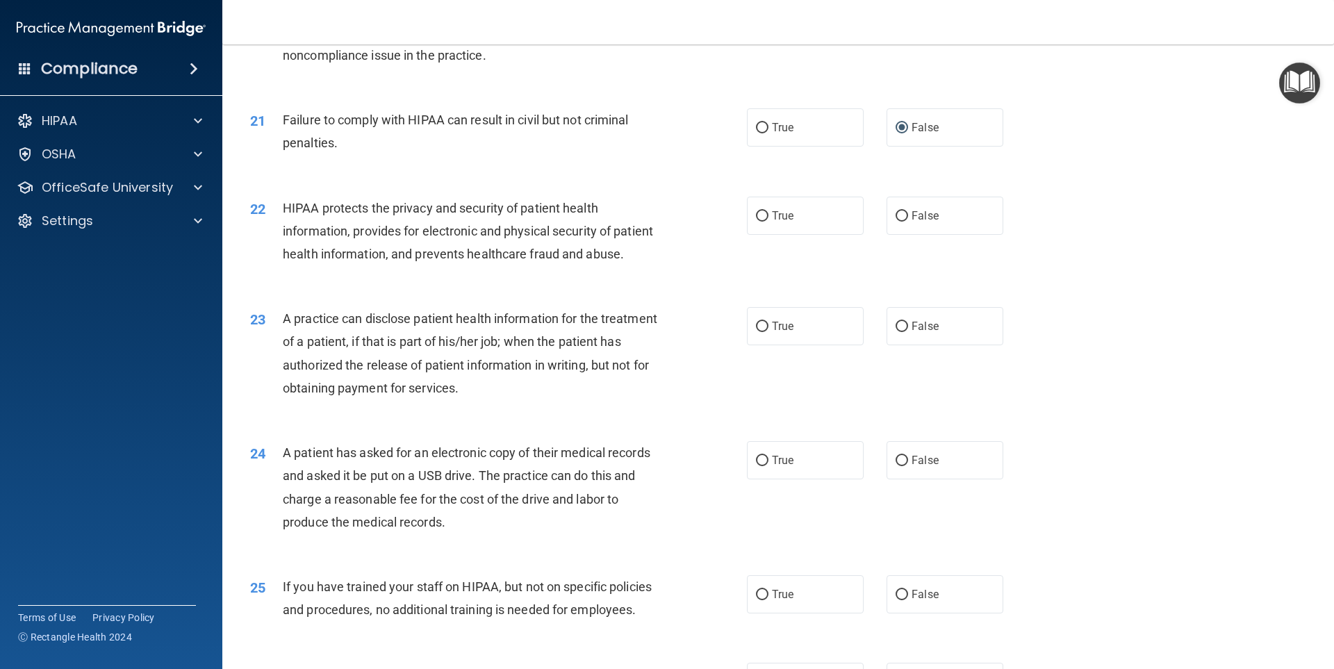
scroll to position [2014, 0]
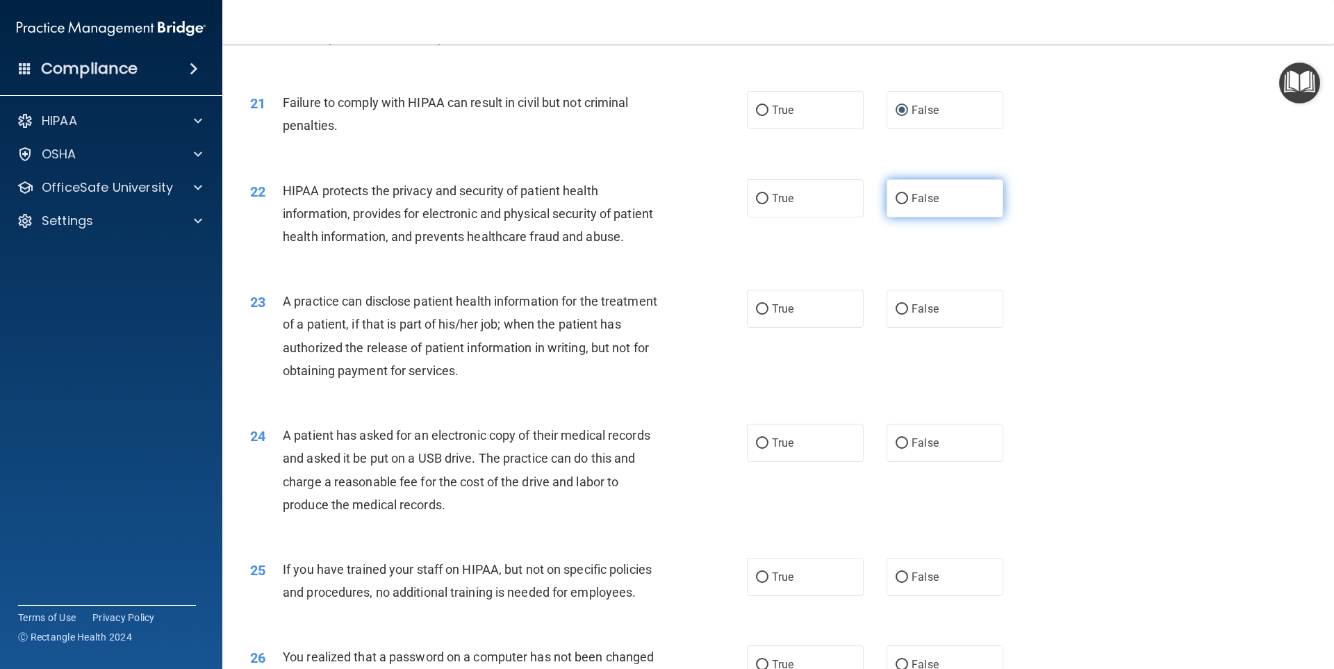
click at [899, 204] on input "False" at bounding box center [901, 199] width 13 height 10
radio input "true"
click at [756, 315] on input "True" at bounding box center [762, 309] width 13 height 10
radio input "true"
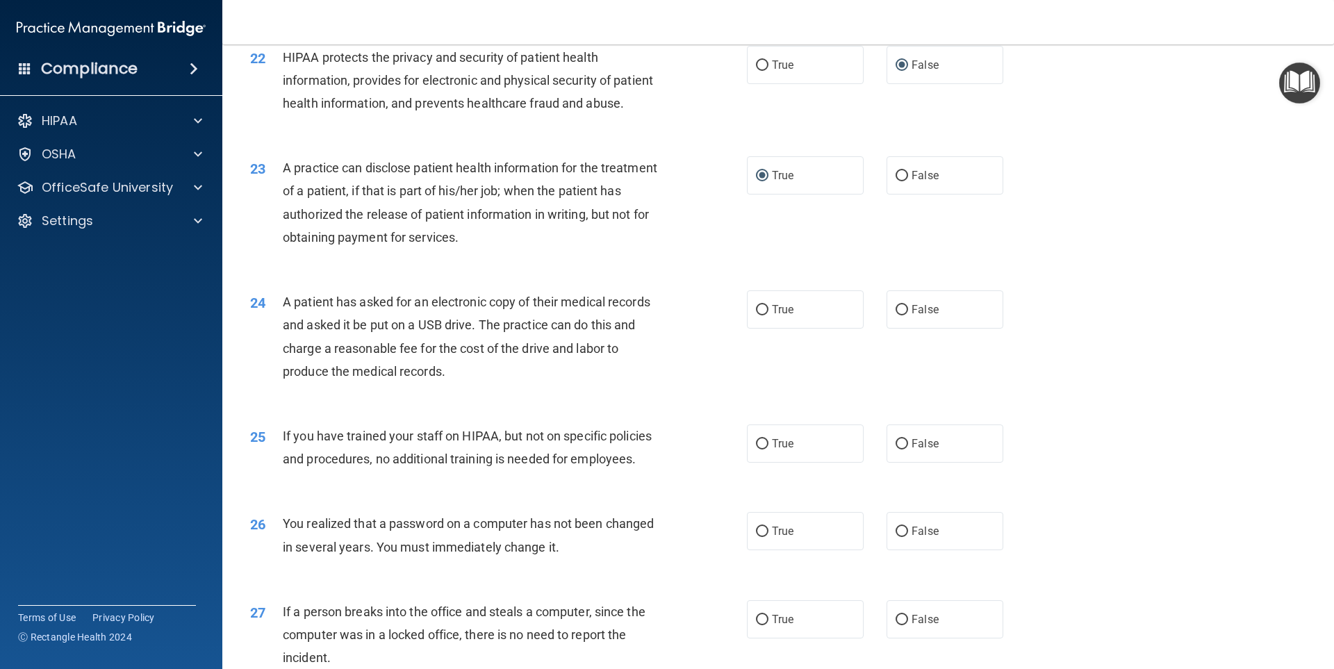
scroll to position [2153, 0]
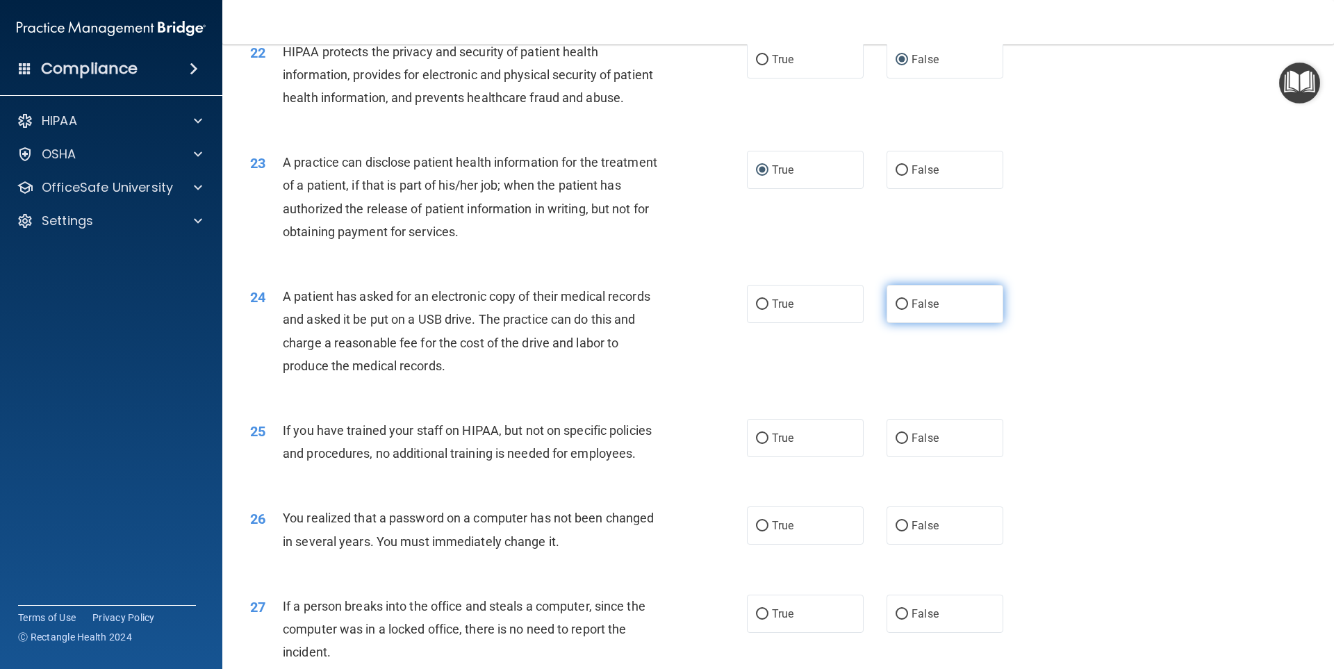
click at [895, 310] on input "False" at bounding box center [901, 304] width 13 height 10
radio input "true"
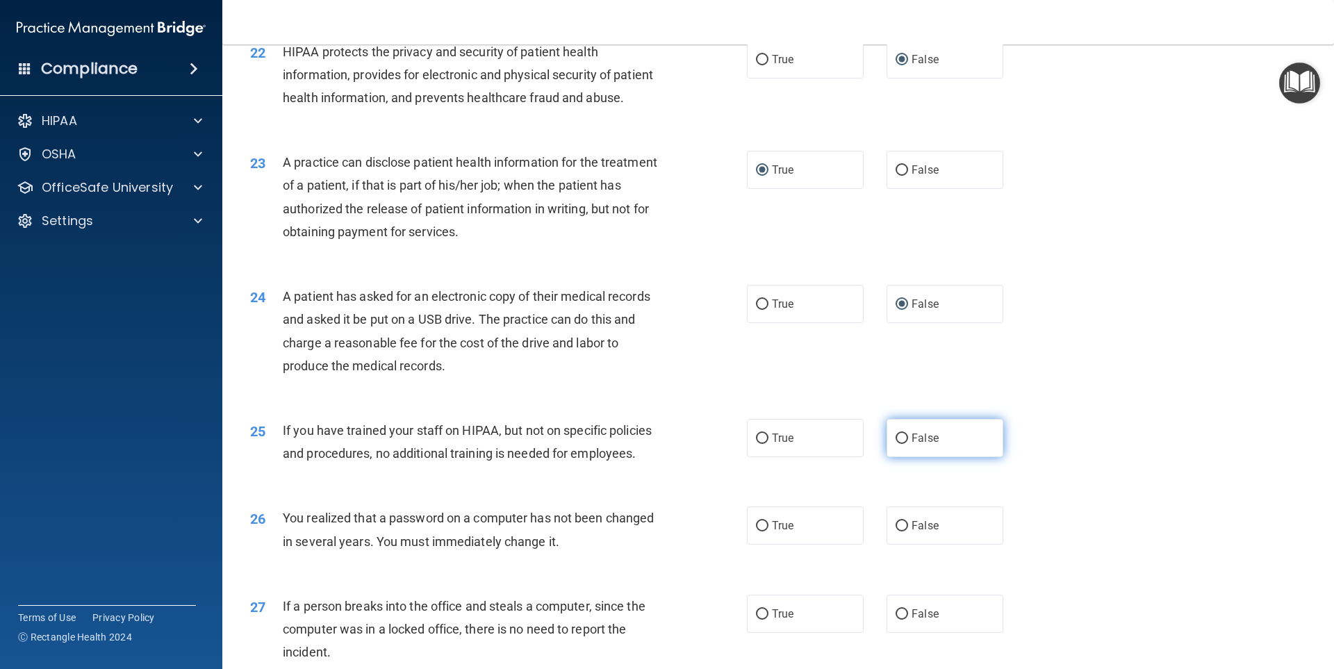
click at [895, 444] on input "False" at bounding box center [901, 438] width 13 height 10
radio input "true"
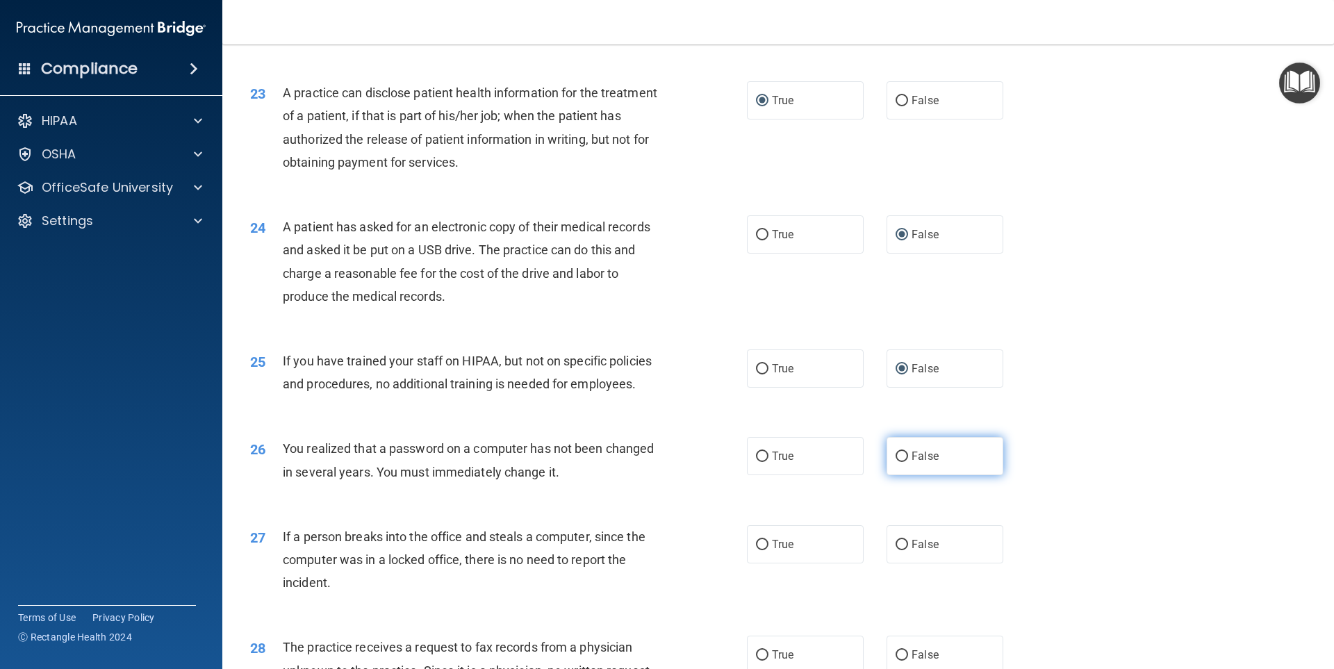
click at [897, 462] on input "False" at bounding box center [901, 456] width 13 height 10
radio input "true"
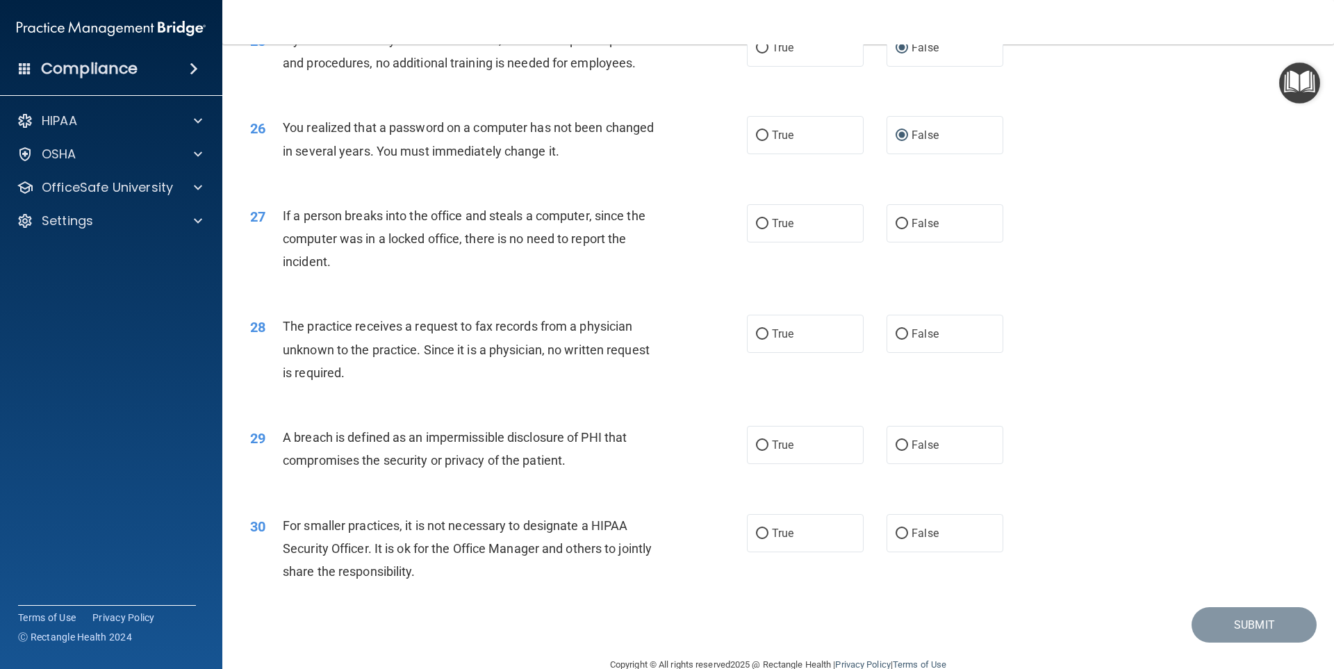
scroll to position [2570, 0]
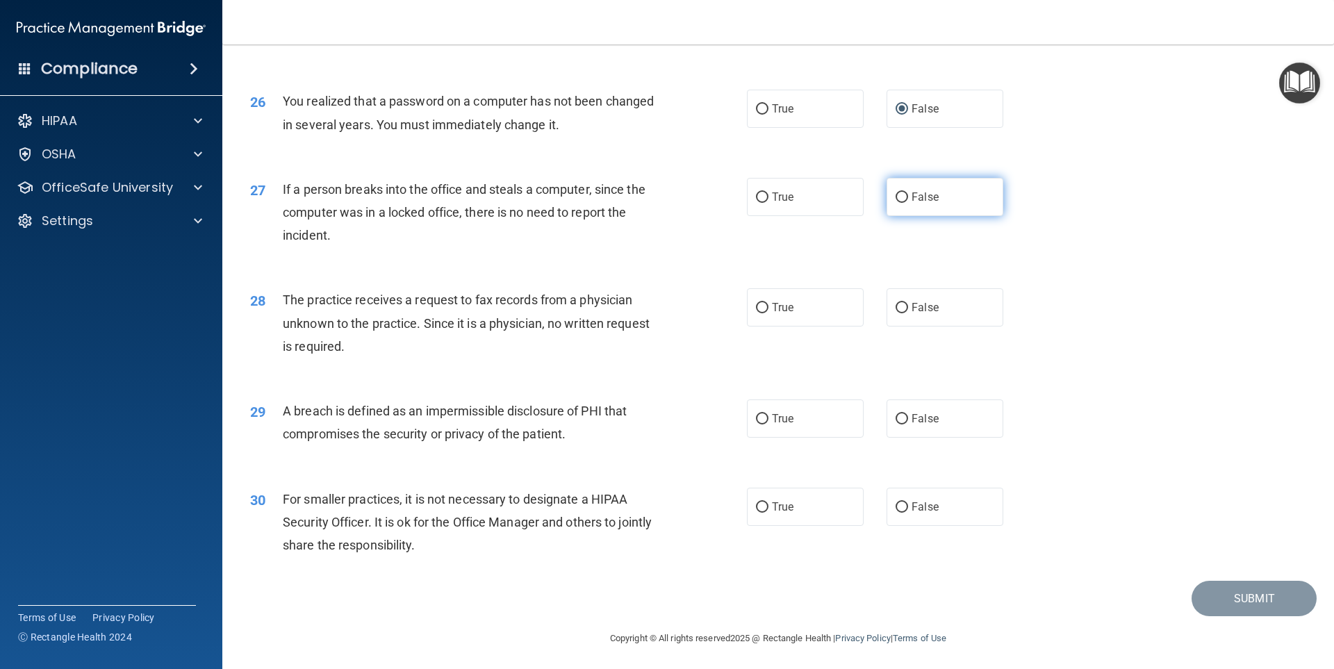
click at [897, 203] on input "False" at bounding box center [901, 197] width 13 height 10
radio input "true"
click at [895, 313] on input "False" at bounding box center [901, 308] width 13 height 10
radio input "true"
click at [757, 424] on input "True" at bounding box center [762, 419] width 13 height 10
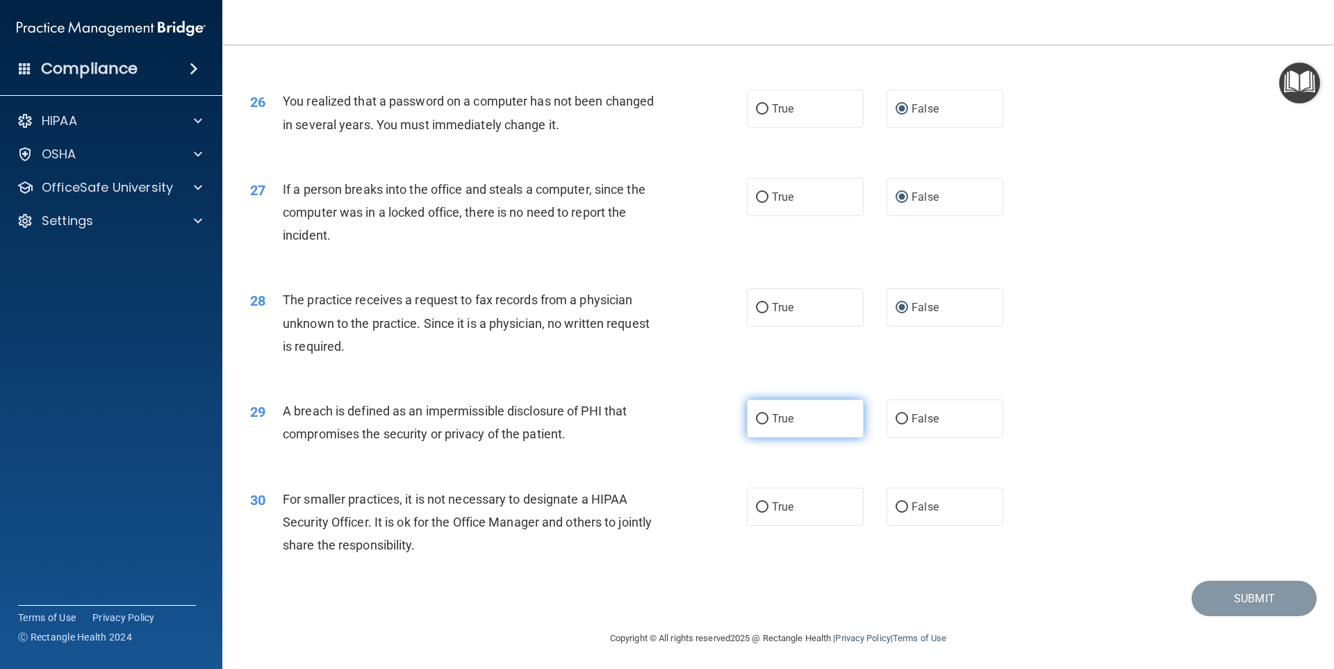
radio input "true"
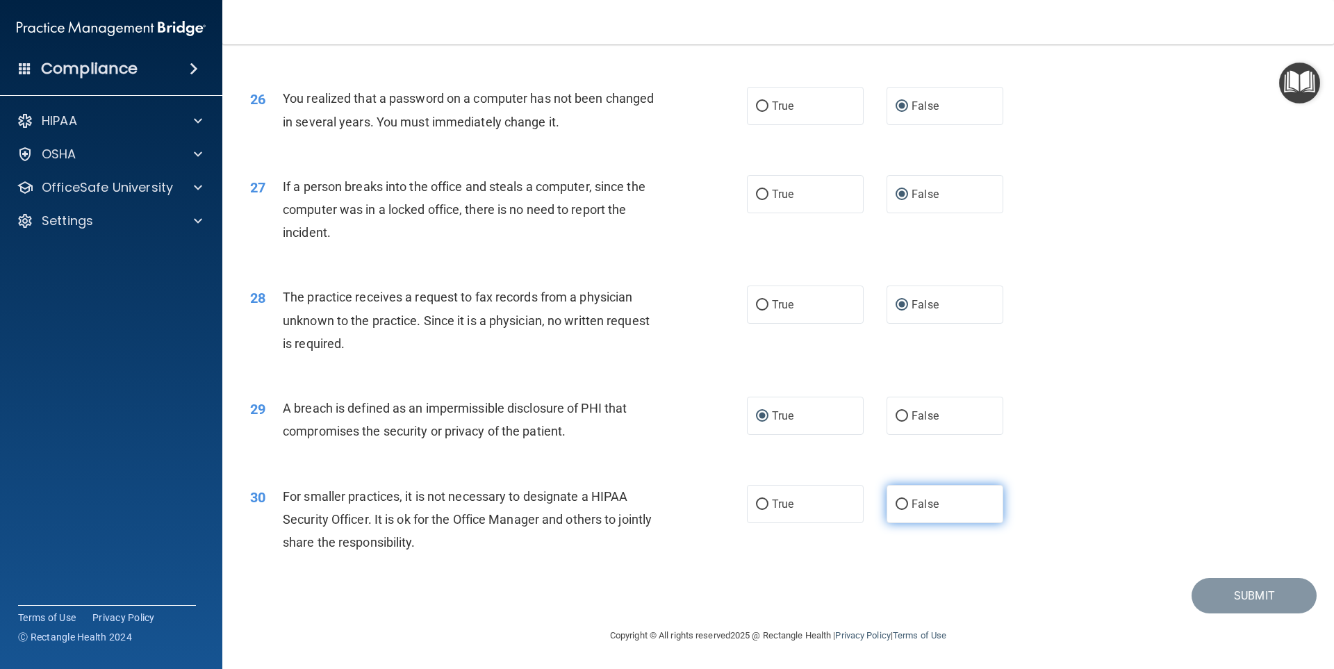
click at [897, 499] on input "False" at bounding box center [901, 504] width 13 height 10
radio input "true"
click at [1247, 596] on button "Submit" at bounding box center [1253, 595] width 125 height 35
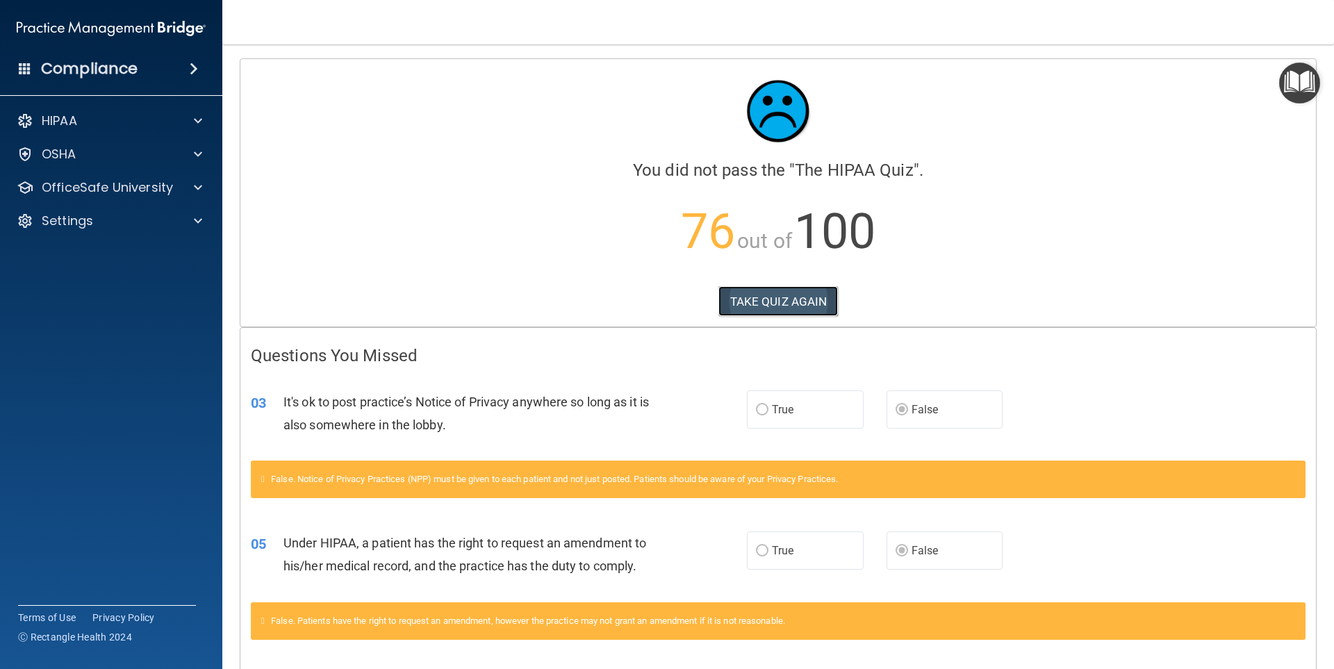
click at [808, 297] on button "TAKE QUIZ AGAIN" at bounding box center [778, 301] width 120 height 31
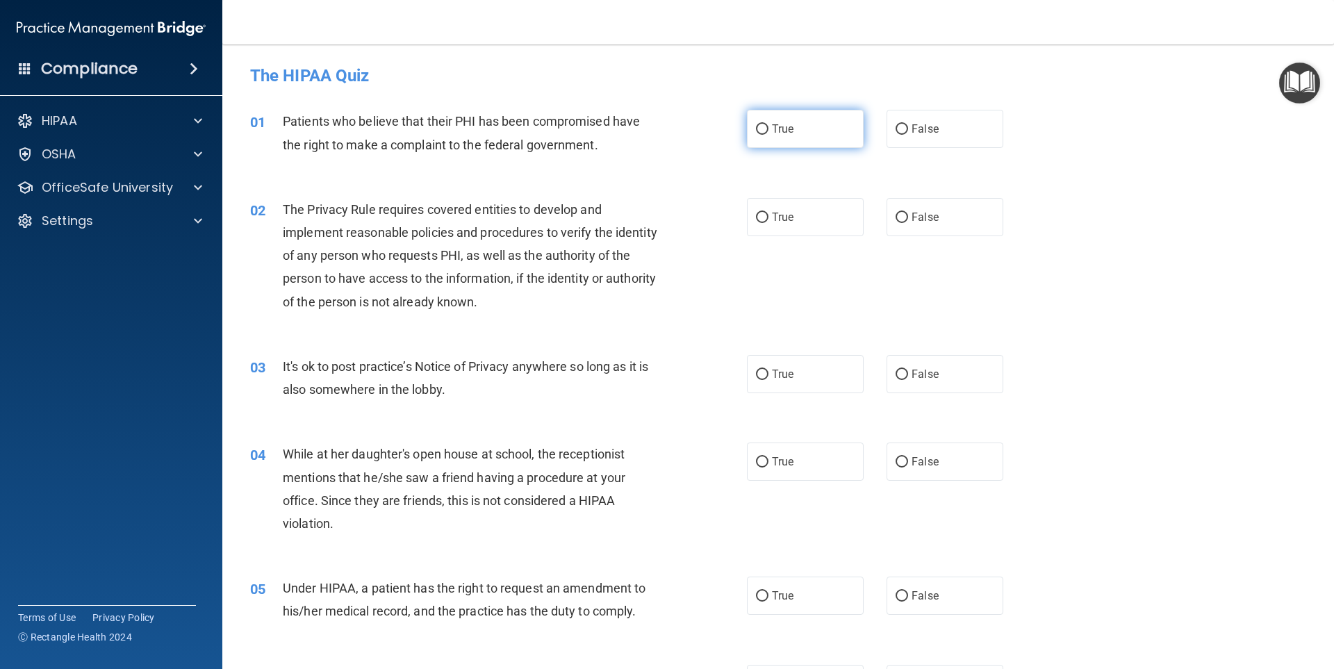
click at [758, 126] on input "True" at bounding box center [762, 129] width 13 height 10
radio input "true"
click at [760, 217] on input "True" at bounding box center [762, 218] width 13 height 10
radio input "true"
click at [895, 370] on input "False" at bounding box center [901, 374] width 13 height 10
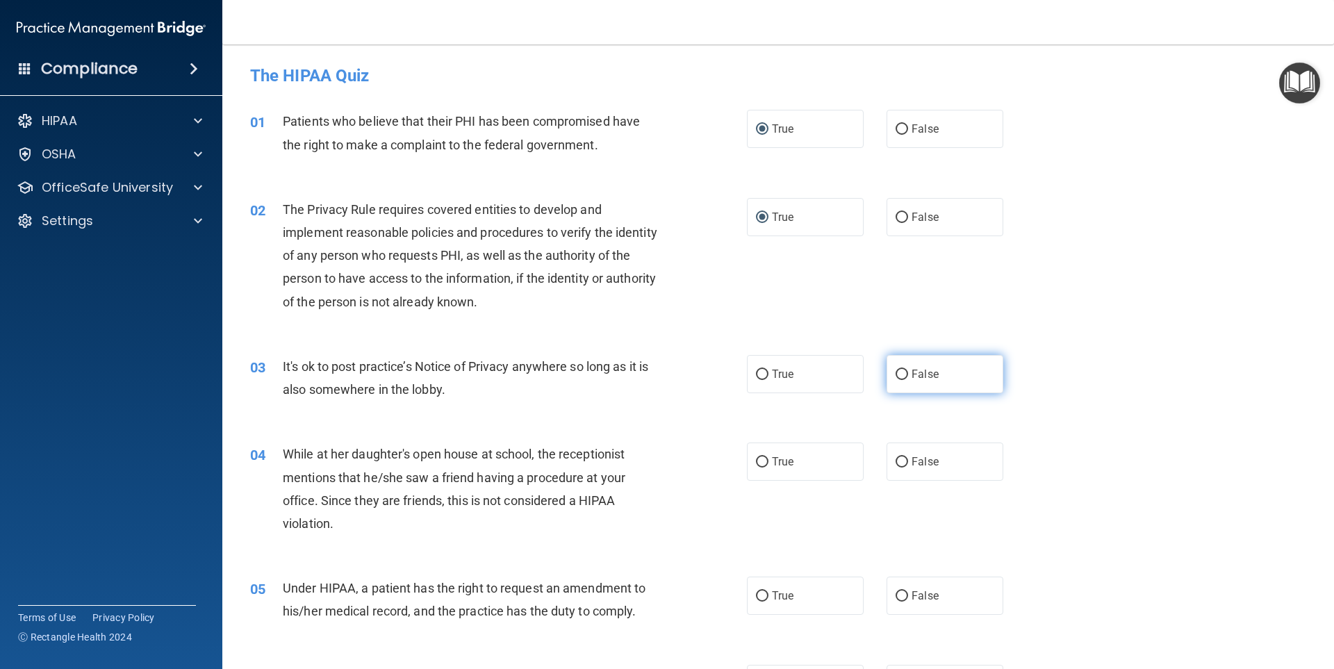
radio input "true"
click at [898, 460] on input "False" at bounding box center [901, 462] width 13 height 10
radio input "true"
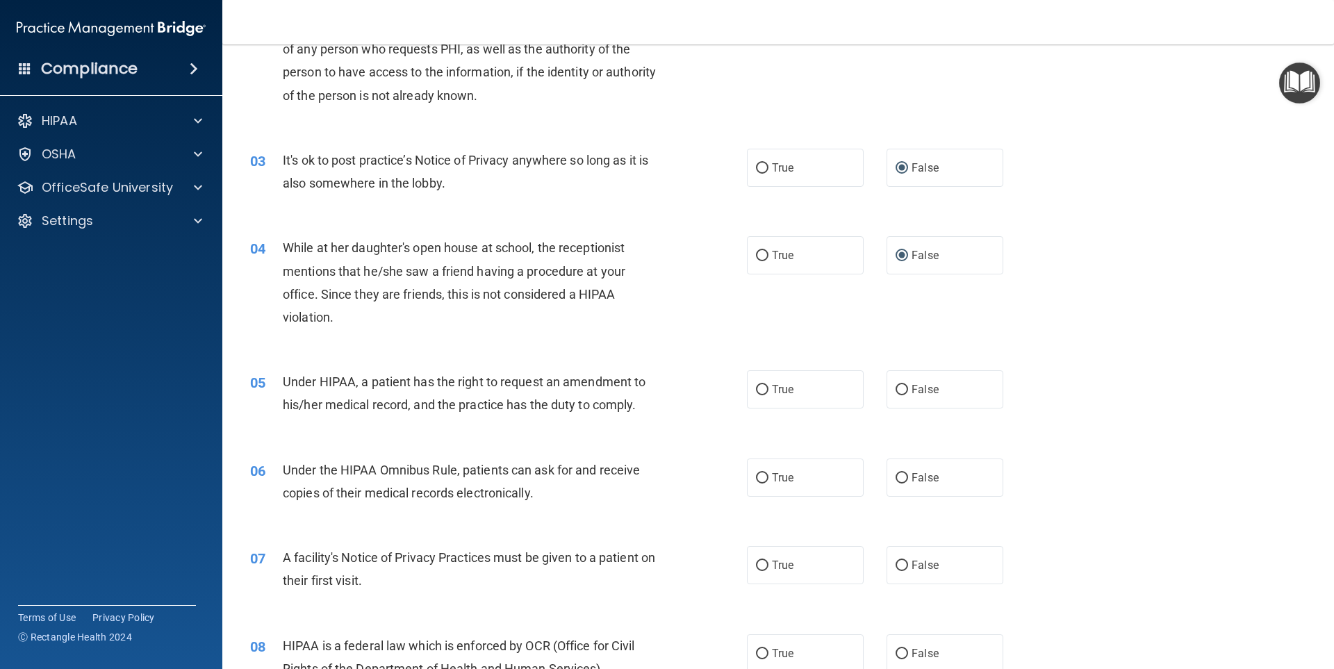
scroll to position [208, 0]
click at [900, 388] on input "False" at bounding box center [901, 388] width 13 height 10
radio input "true"
click at [757, 475] on input "True" at bounding box center [762, 476] width 13 height 10
radio input "true"
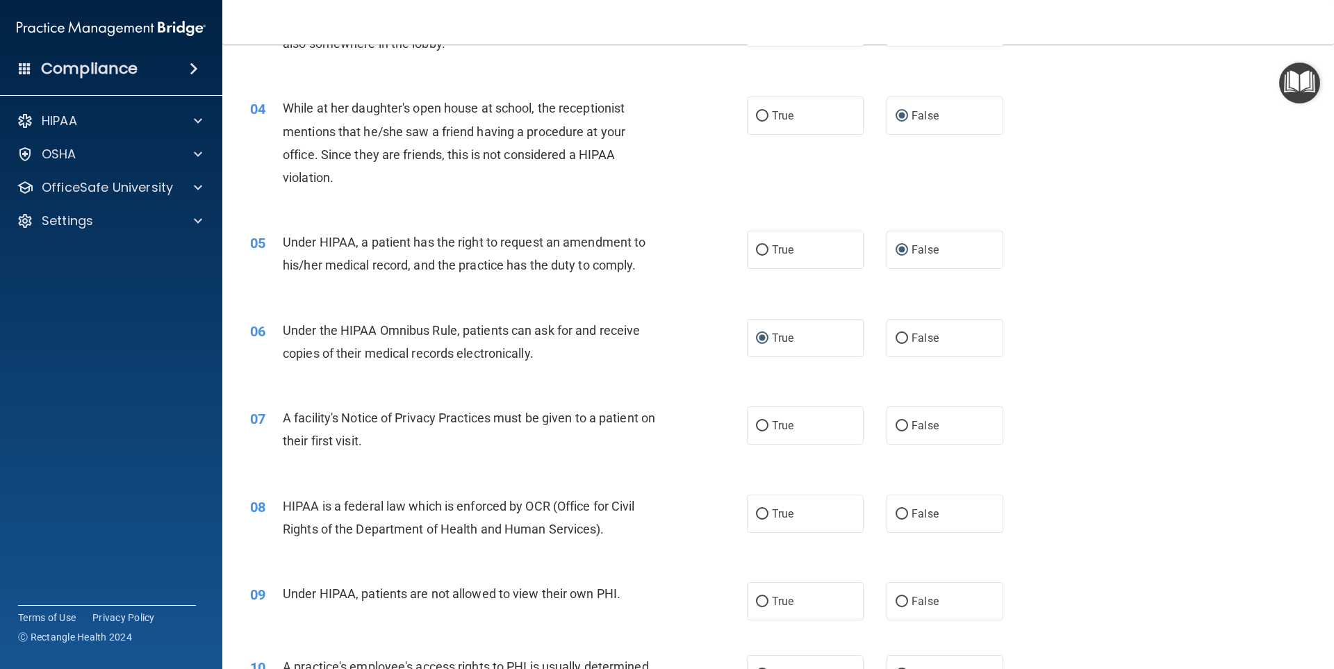
scroll to position [417, 0]
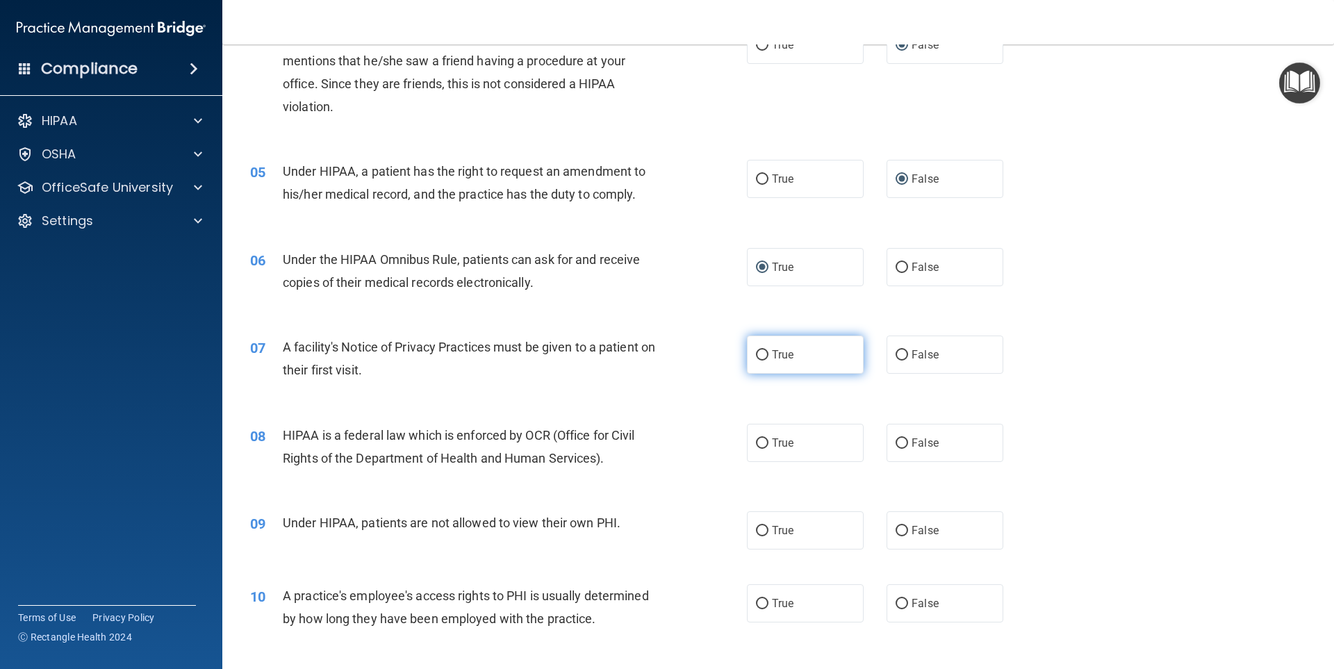
click at [756, 352] on input "True" at bounding box center [762, 355] width 13 height 10
radio input "true"
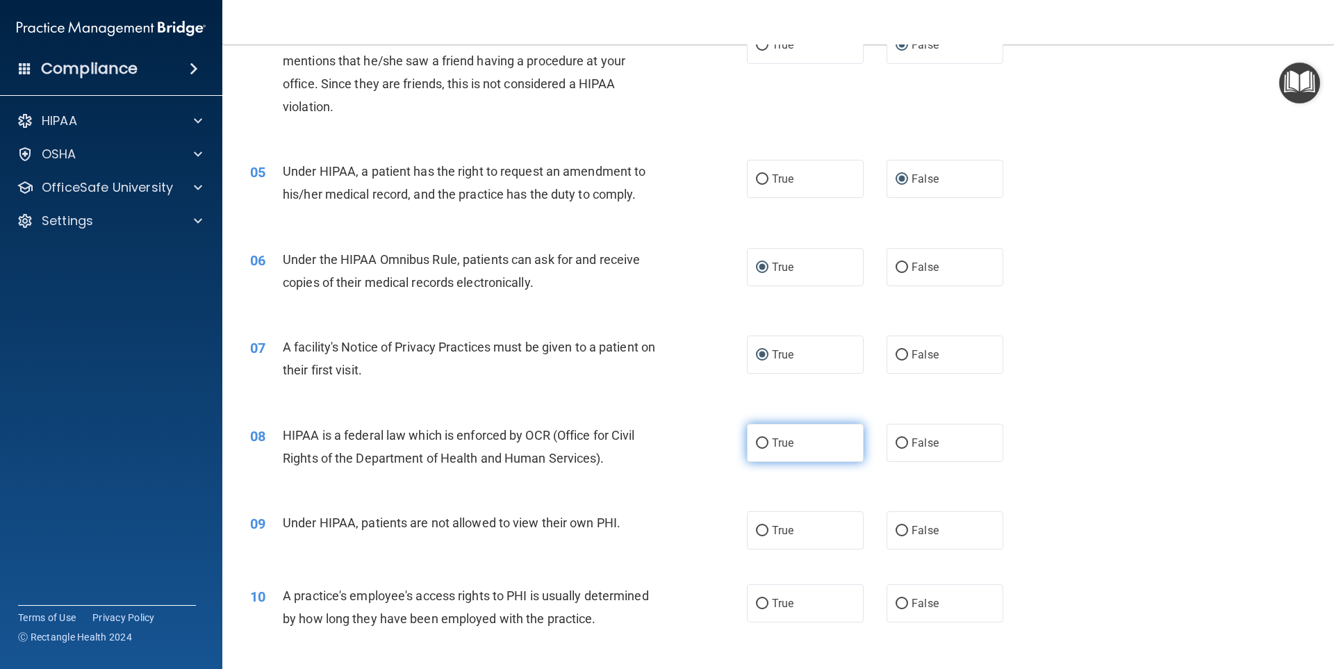
click at [757, 445] on input "True" at bounding box center [762, 443] width 13 height 10
radio input "true"
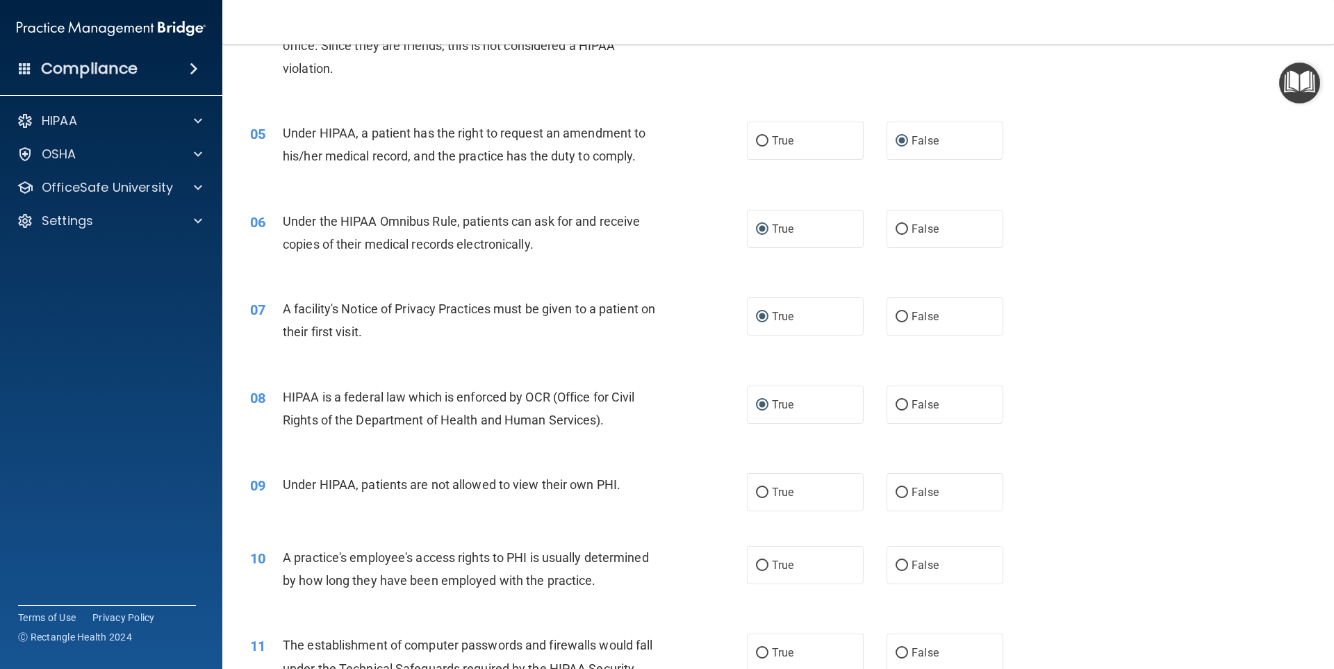
scroll to position [556, 0]
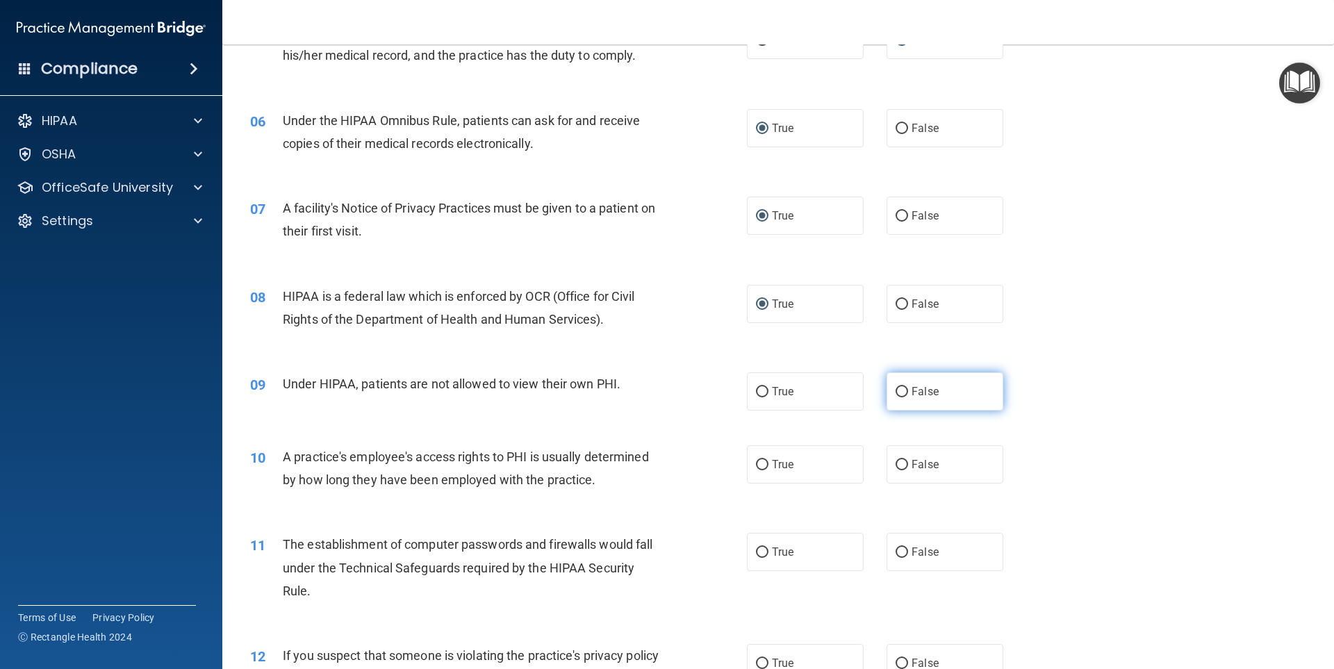
click at [896, 392] on input "False" at bounding box center [901, 392] width 13 height 10
radio input "true"
click at [895, 460] on input "False" at bounding box center [901, 465] width 13 height 10
radio input "true"
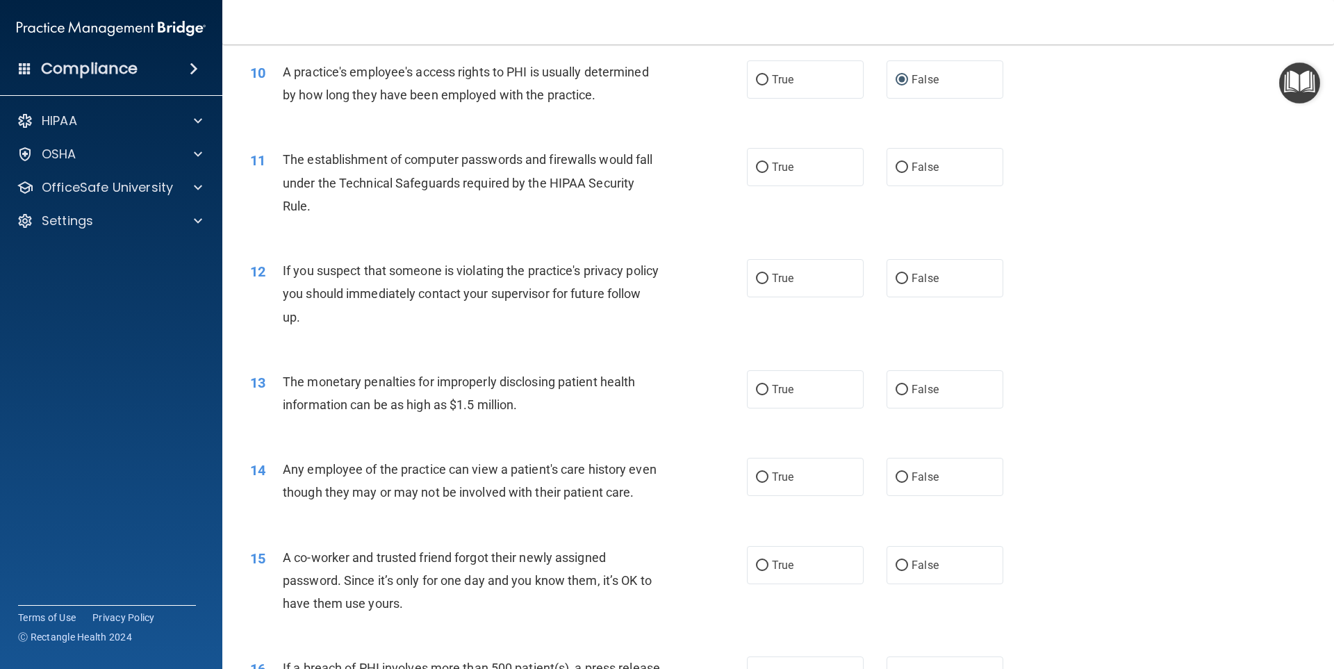
scroll to position [972, 0]
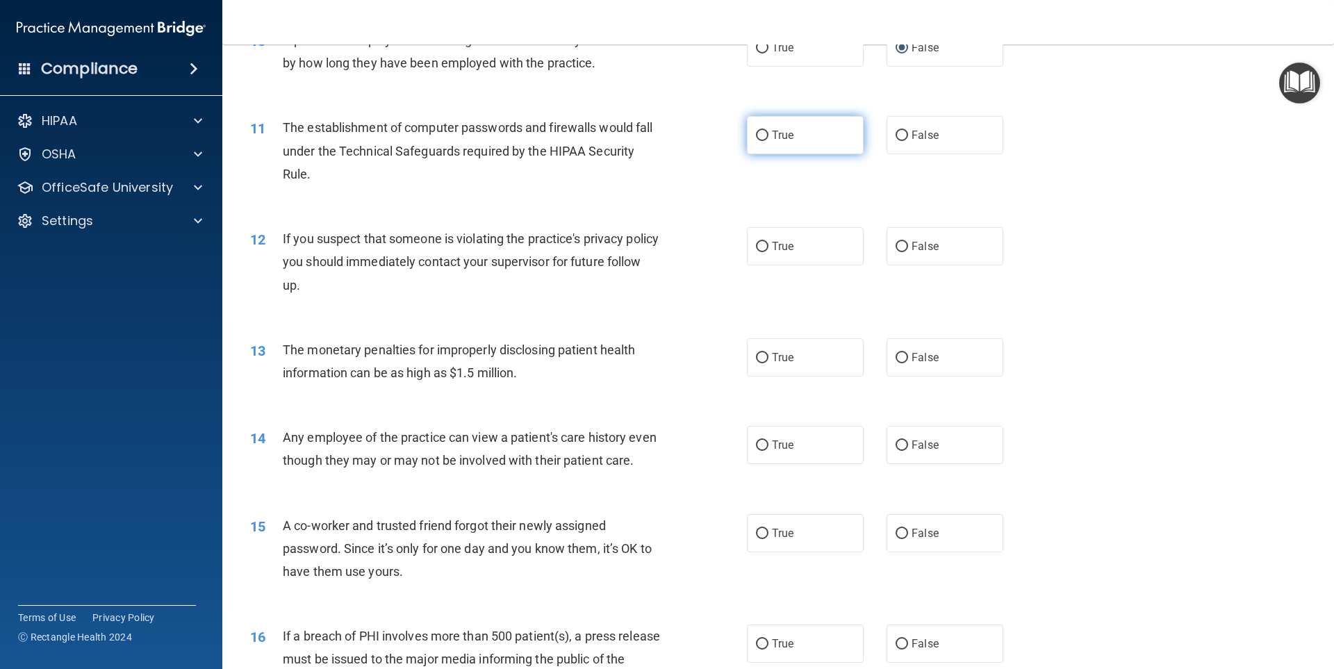
click at [761, 135] on input "True" at bounding box center [762, 136] width 13 height 10
radio input "true"
click at [761, 247] on input "True" at bounding box center [762, 247] width 13 height 10
radio input "true"
click at [760, 354] on input "True" at bounding box center [762, 358] width 13 height 10
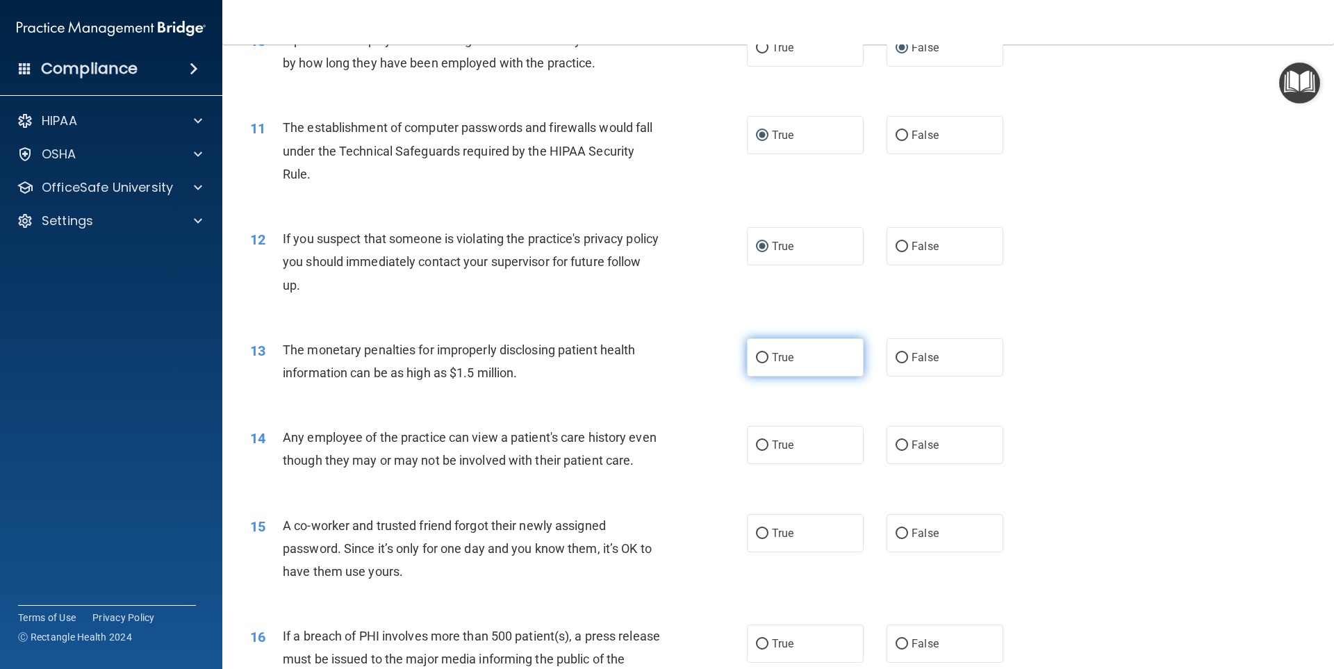
radio input "true"
click at [895, 442] on input "False" at bounding box center [901, 445] width 13 height 10
radio input "true"
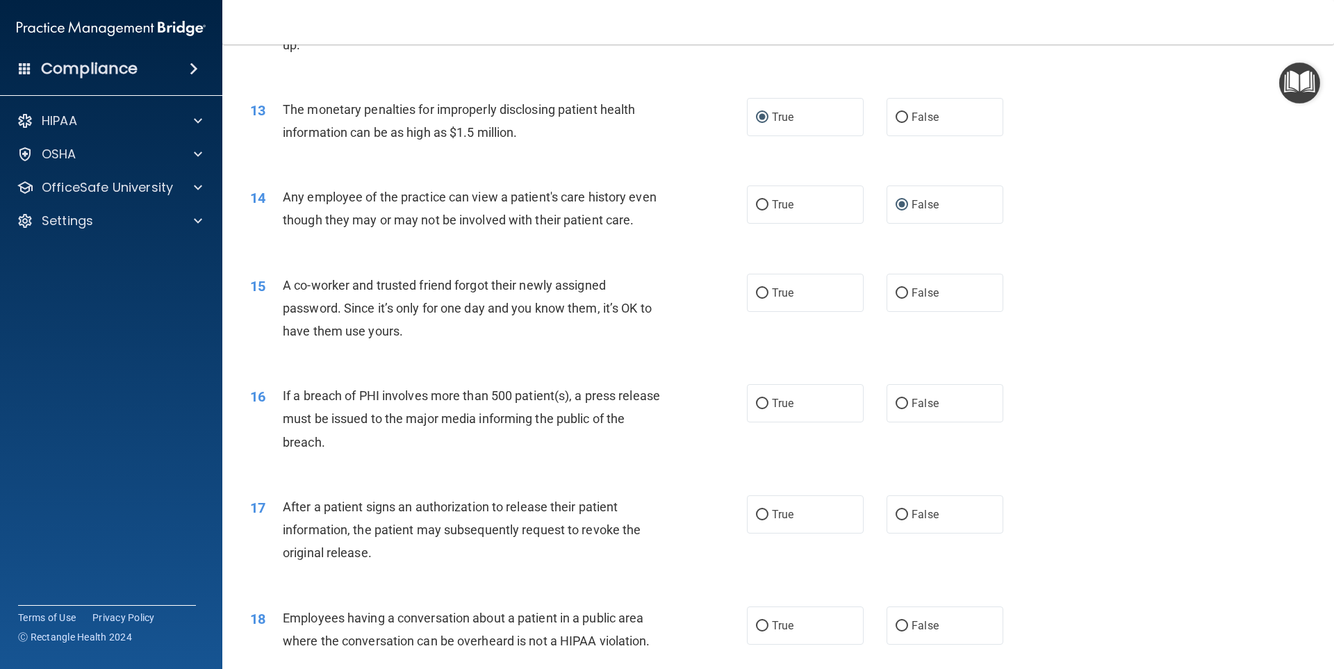
scroll to position [1250, 0]
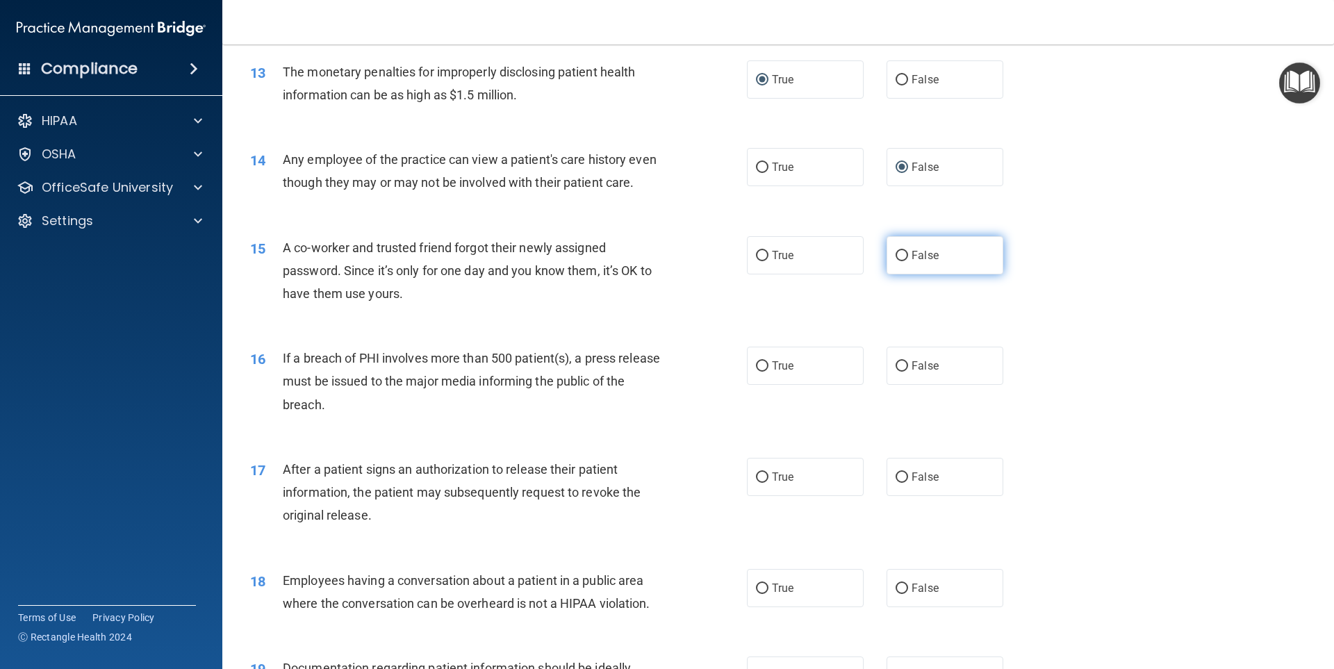
click at [895, 261] on input "False" at bounding box center [901, 256] width 13 height 10
radio input "true"
click at [760, 372] on input "True" at bounding box center [762, 366] width 13 height 10
radio input "true"
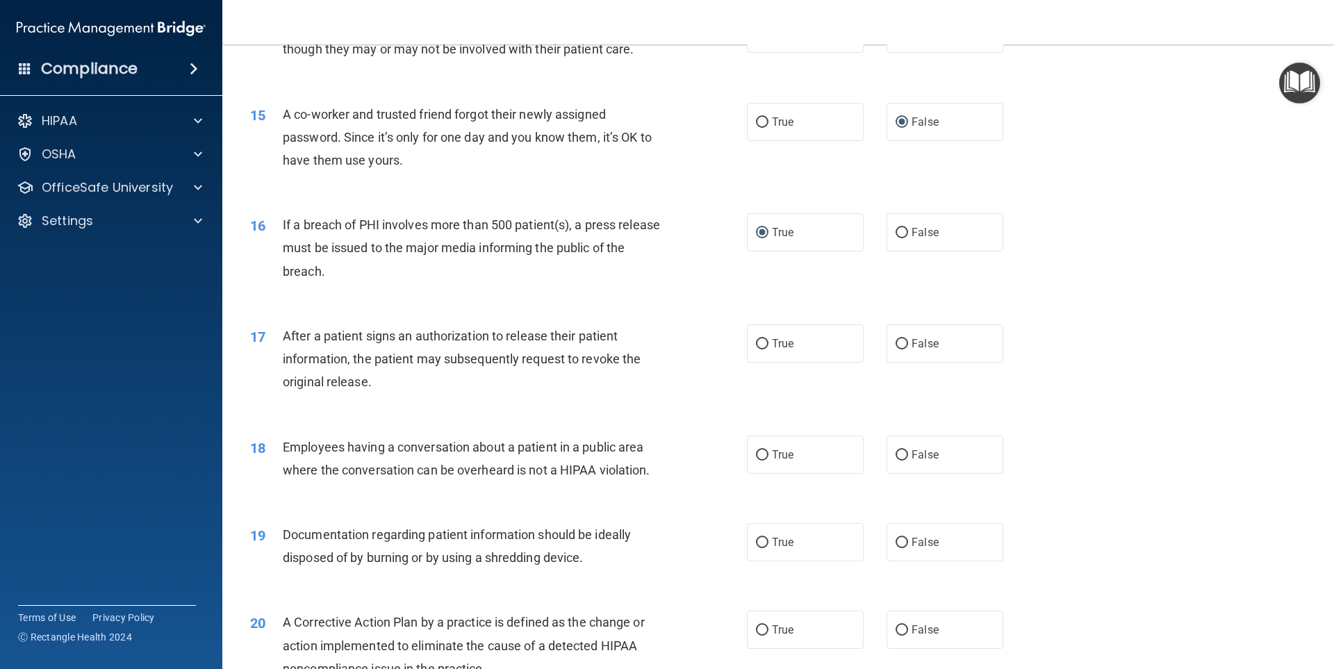
scroll to position [1389, 0]
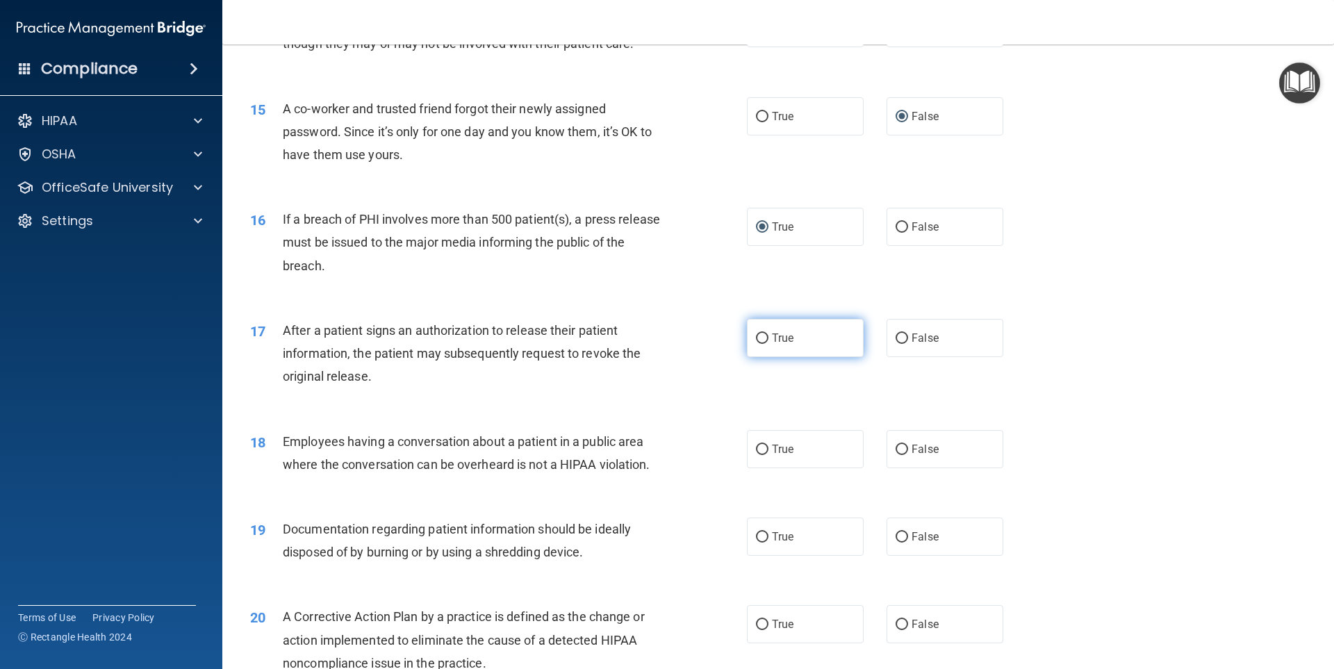
click at [760, 344] on input "True" at bounding box center [762, 338] width 13 height 10
radio input "true"
click at [902, 468] on label "False" at bounding box center [944, 449] width 117 height 38
click at [902, 455] on input "False" at bounding box center [901, 450] width 13 height 10
radio input "true"
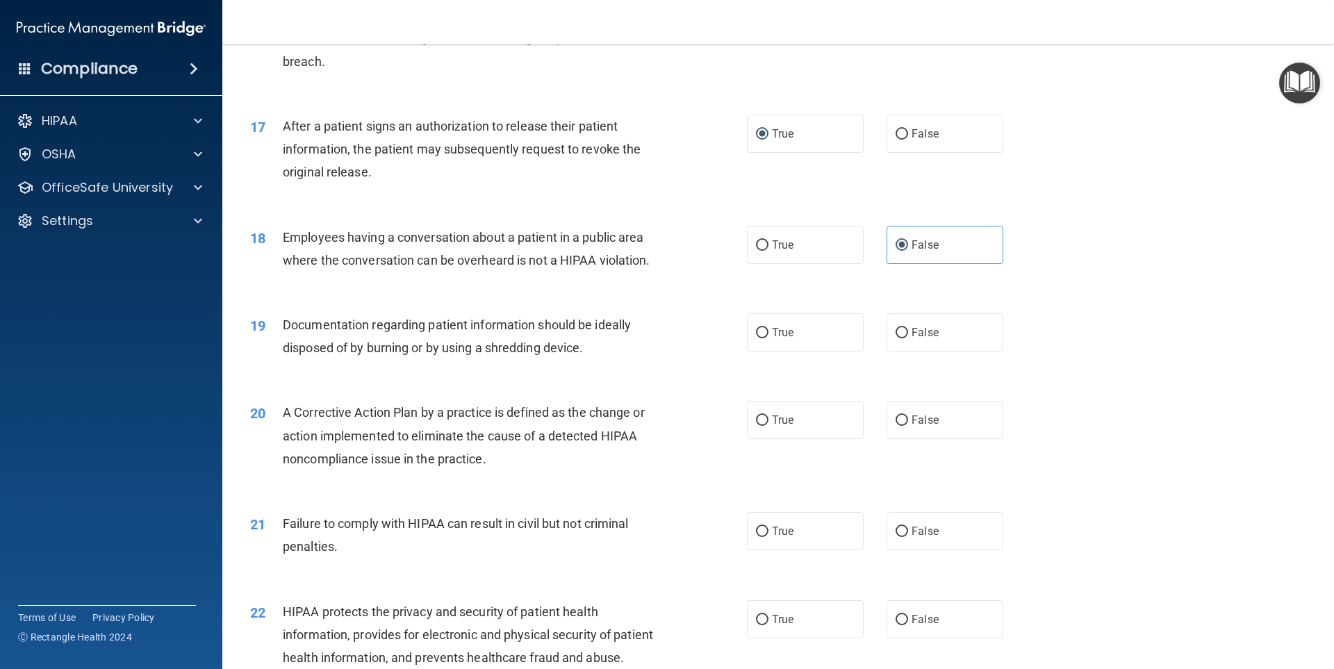
scroll to position [1597, 0]
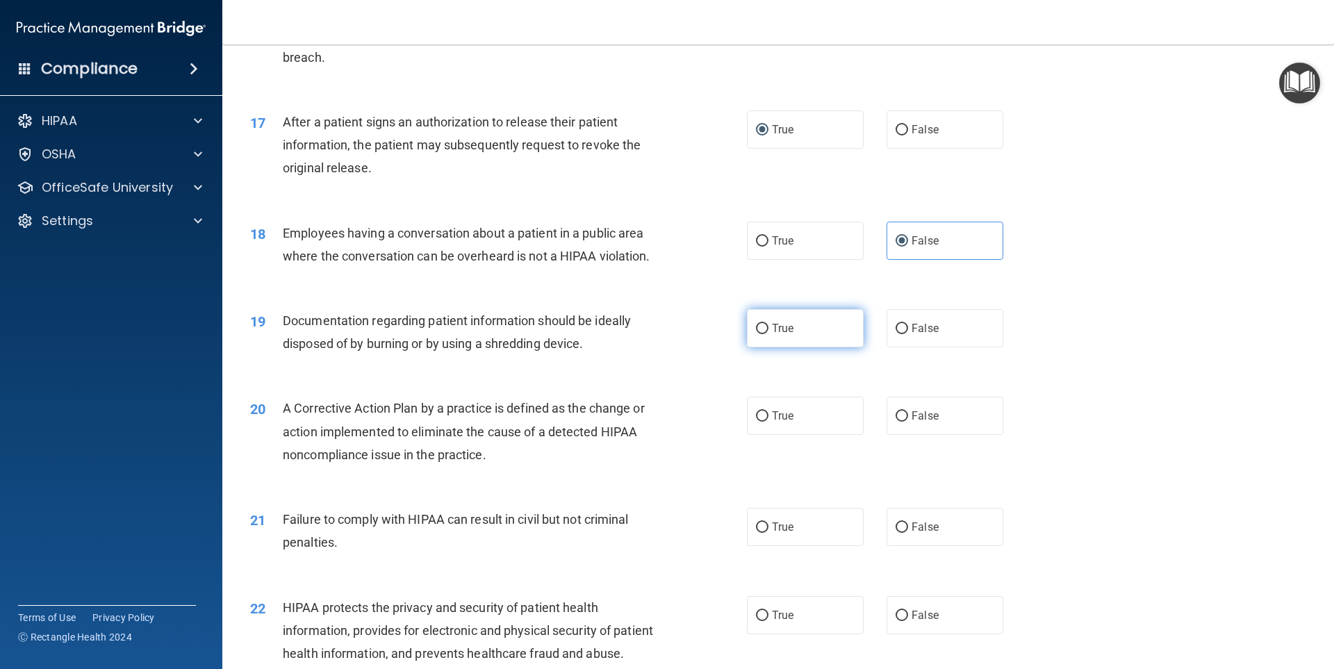
click at [758, 334] on input "True" at bounding box center [762, 329] width 13 height 10
radio input "true"
click at [756, 422] on input "True" at bounding box center [762, 416] width 13 height 10
radio input "true"
click at [895, 533] on input "False" at bounding box center [901, 527] width 13 height 10
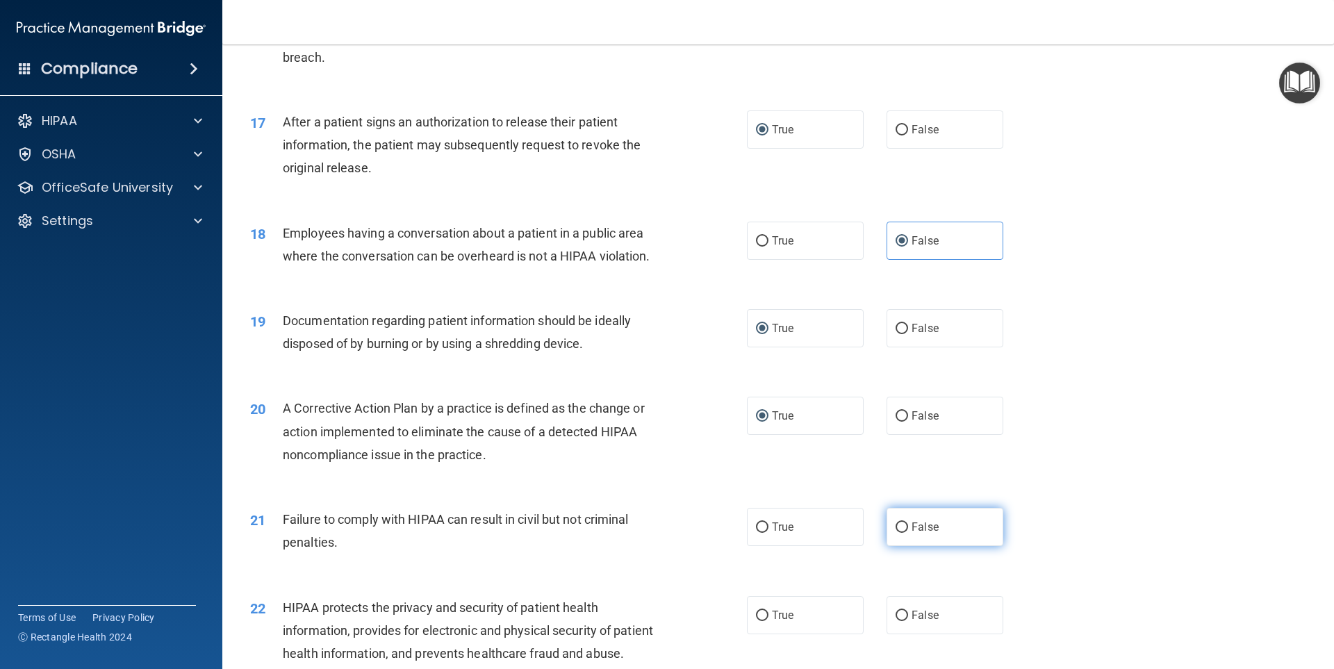
radio input "true"
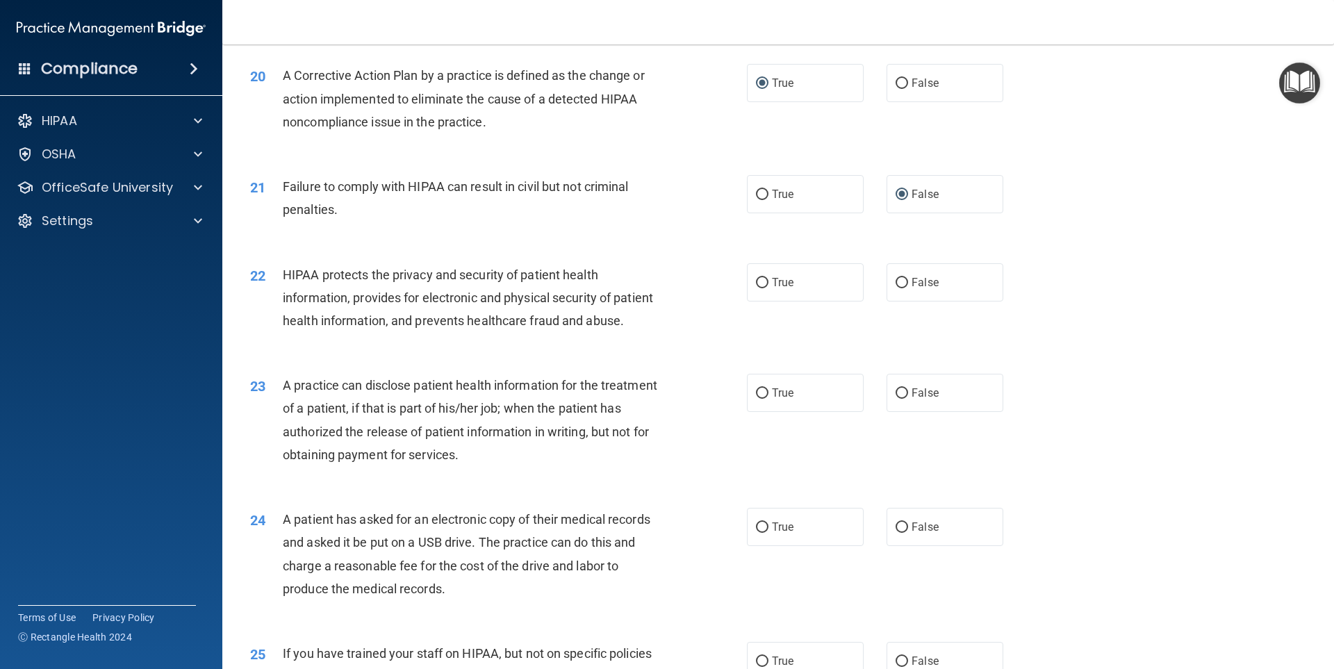
scroll to position [1945, 0]
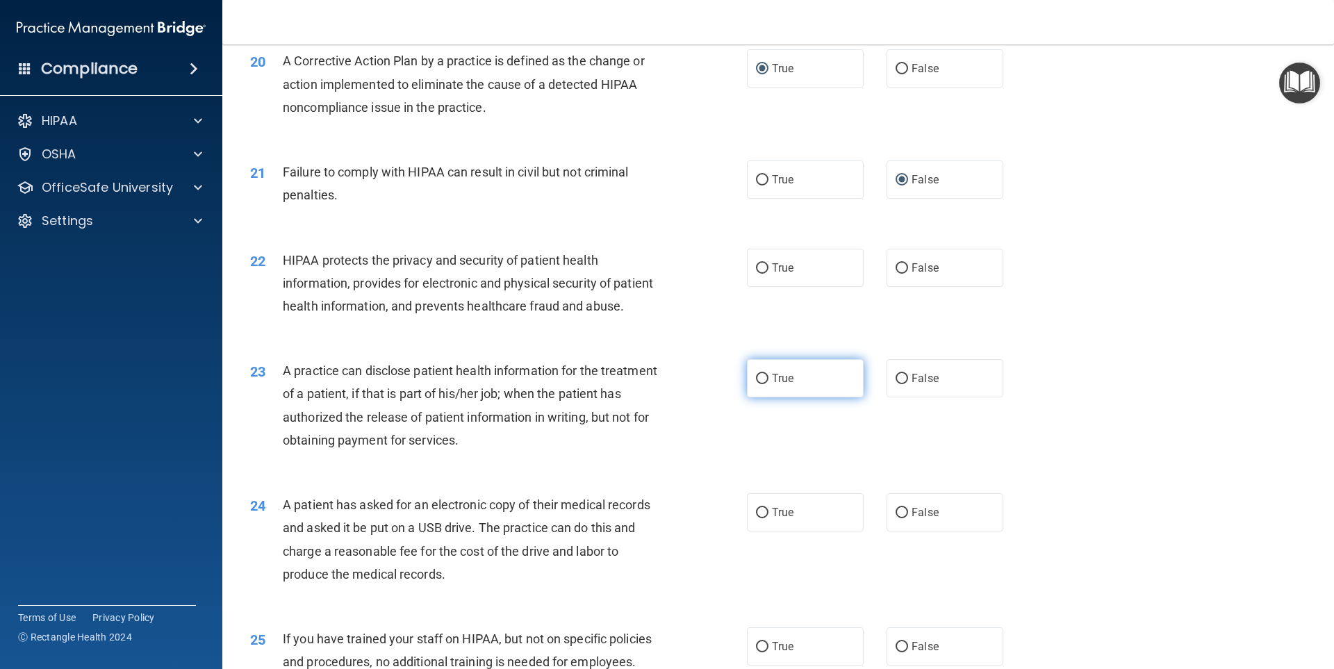
click at [761, 384] on input "True" at bounding box center [762, 379] width 13 height 10
radio input "true"
click at [758, 274] on input "True" at bounding box center [762, 268] width 13 height 10
radio input "true"
click at [901, 384] on input "False" at bounding box center [901, 379] width 13 height 10
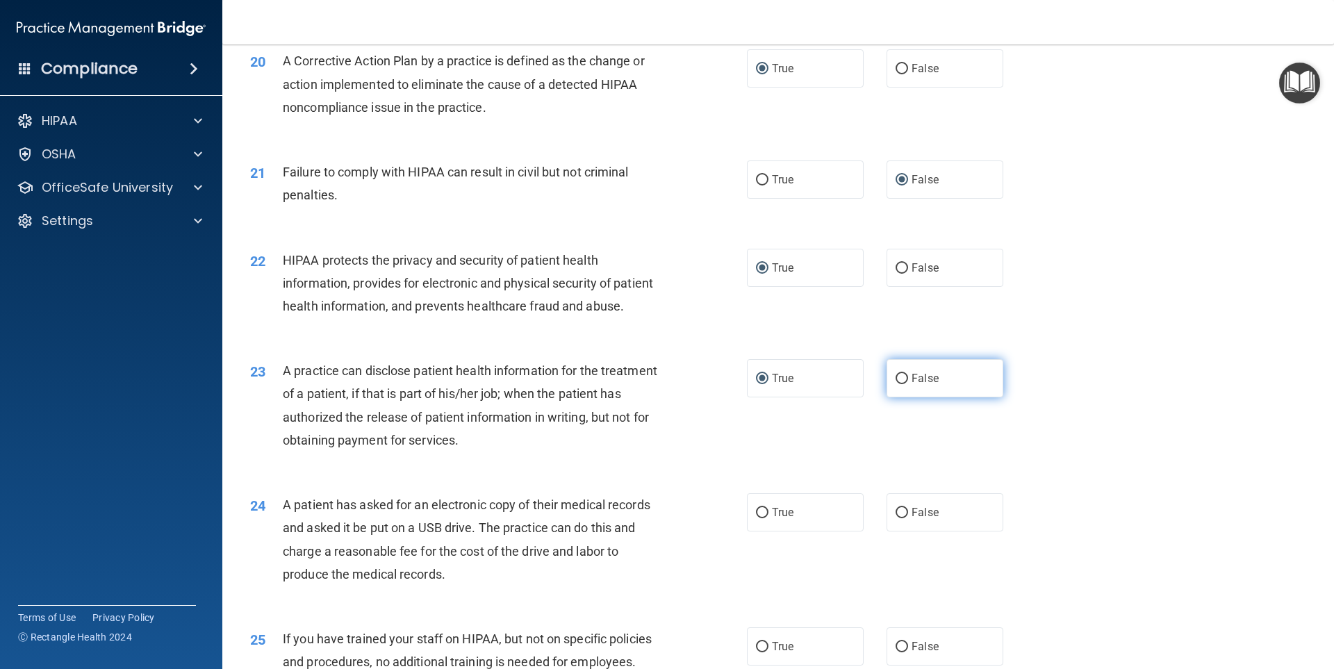
radio input "true"
radio input "false"
click at [758, 518] on input "True" at bounding box center [762, 513] width 13 height 10
radio input "true"
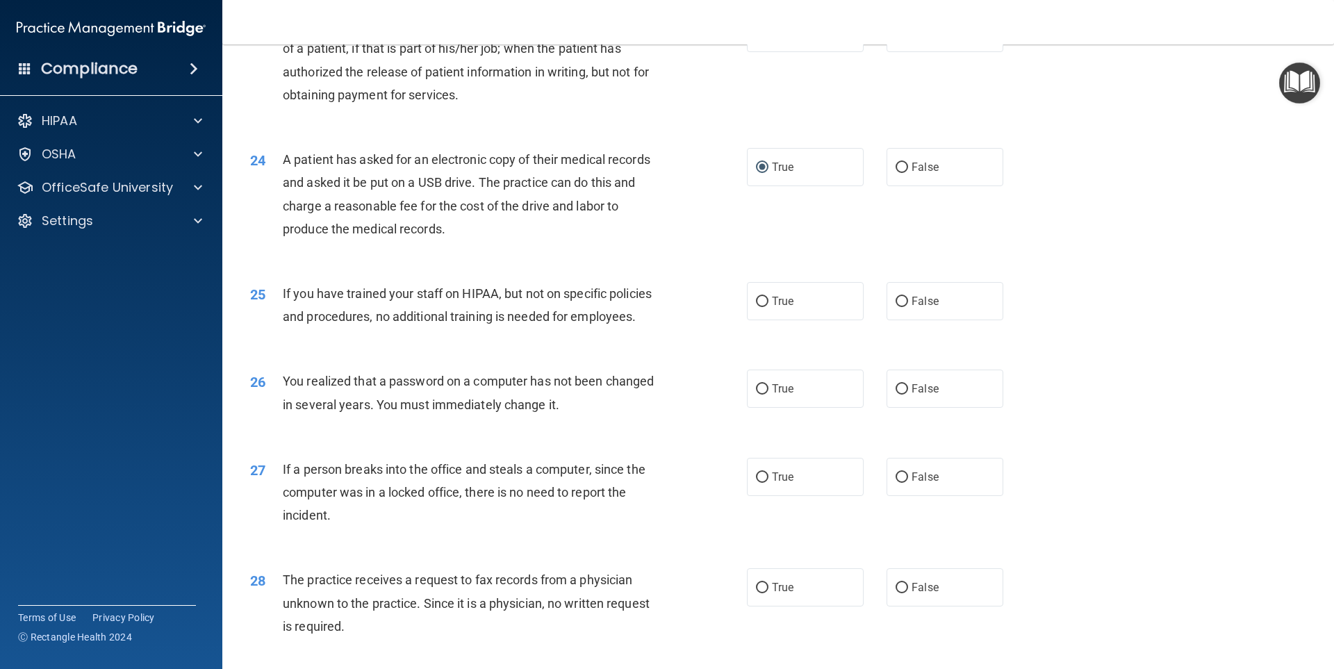
scroll to position [2292, 0]
click at [897, 305] on input "False" at bounding box center [901, 299] width 13 height 10
radio input "true"
click at [756, 392] on input "True" at bounding box center [762, 387] width 13 height 10
radio input "true"
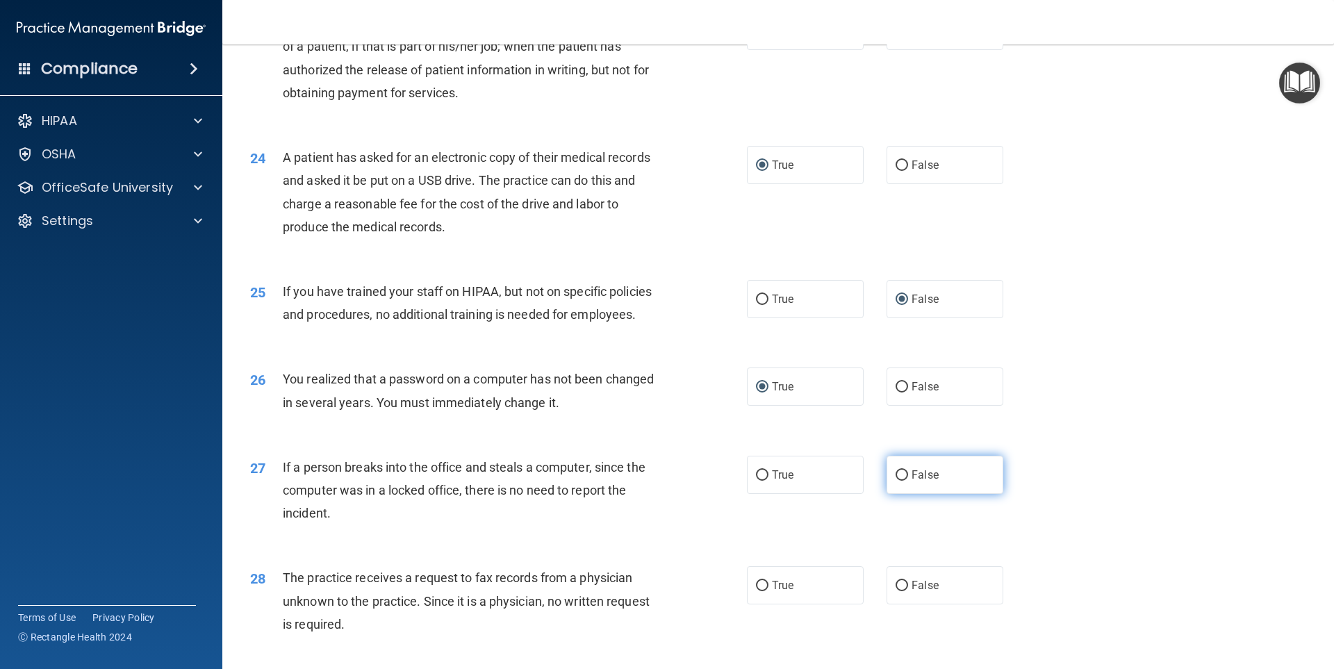
click at [895, 481] on input "False" at bounding box center [901, 475] width 13 height 10
radio input "true"
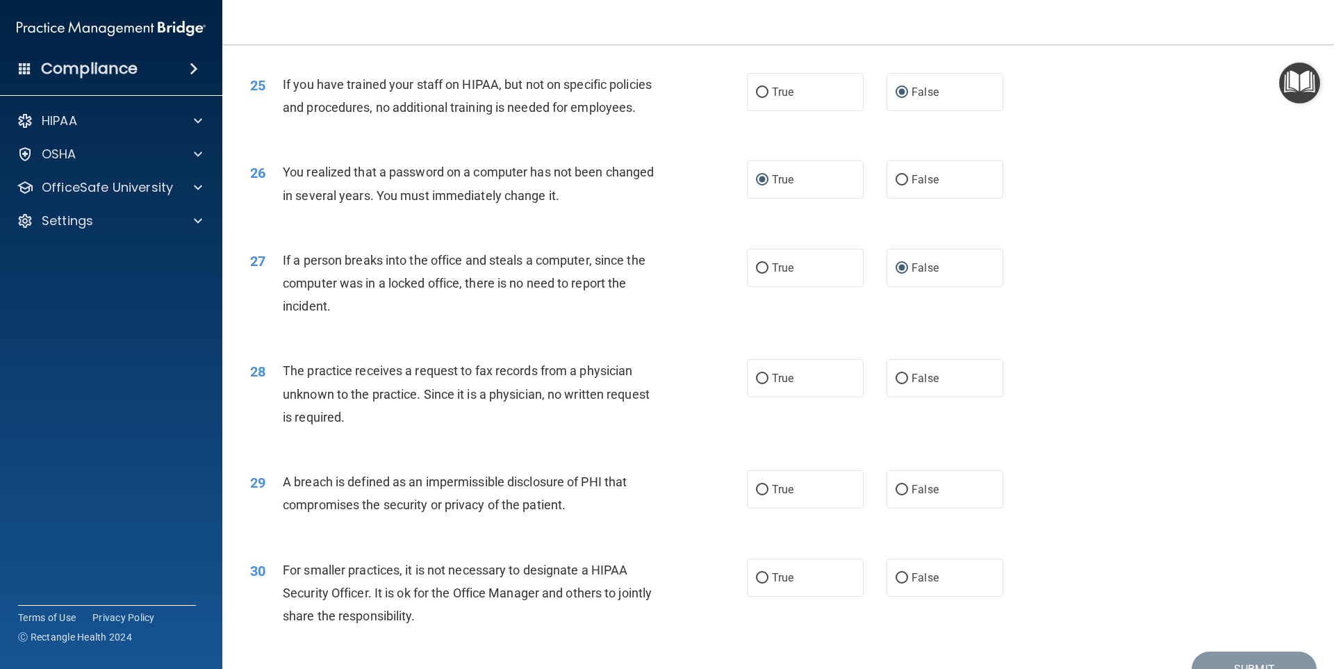
scroll to position [2500, 0]
click at [898, 383] on input "False" at bounding box center [901, 377] width 13 height 10
radio input "true"
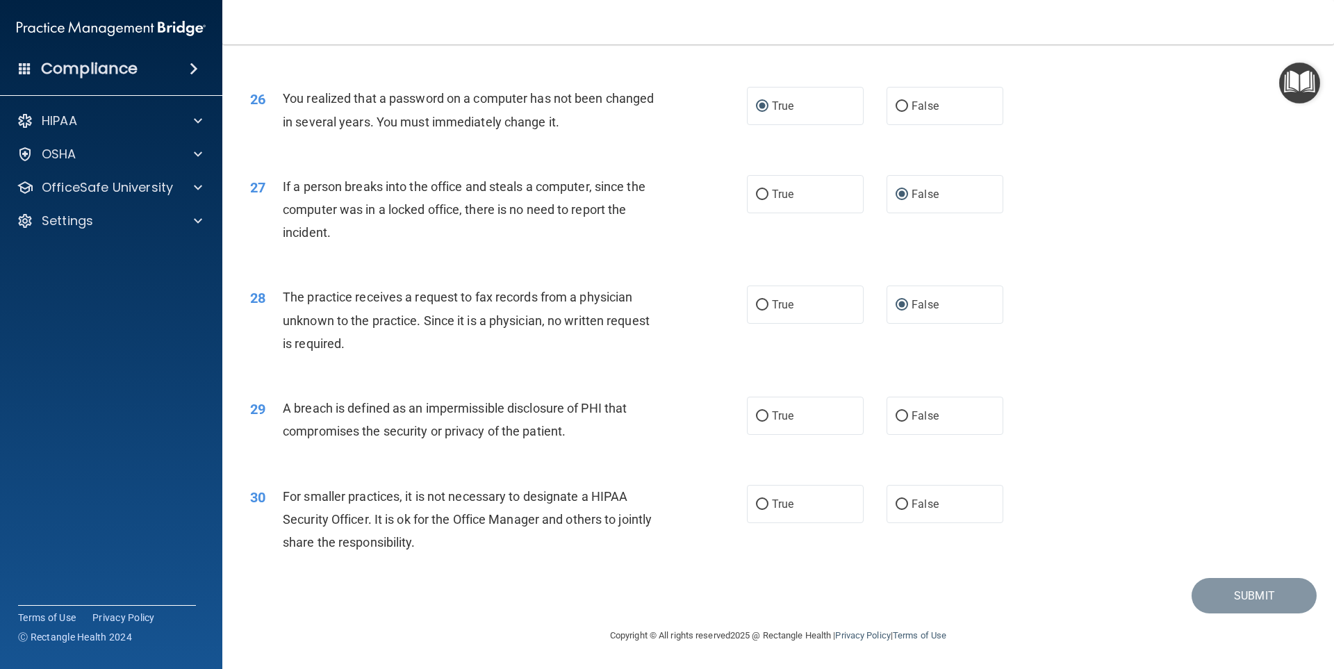
scroll to position [2618, 0]
click at [758, 415] on input "True" at bounding box center [762, 416] width 13 height 10
radio input "true"
click at [900, 502] on input "False" at bounding box center [901, 504] width 13 height 10
radio input "true"
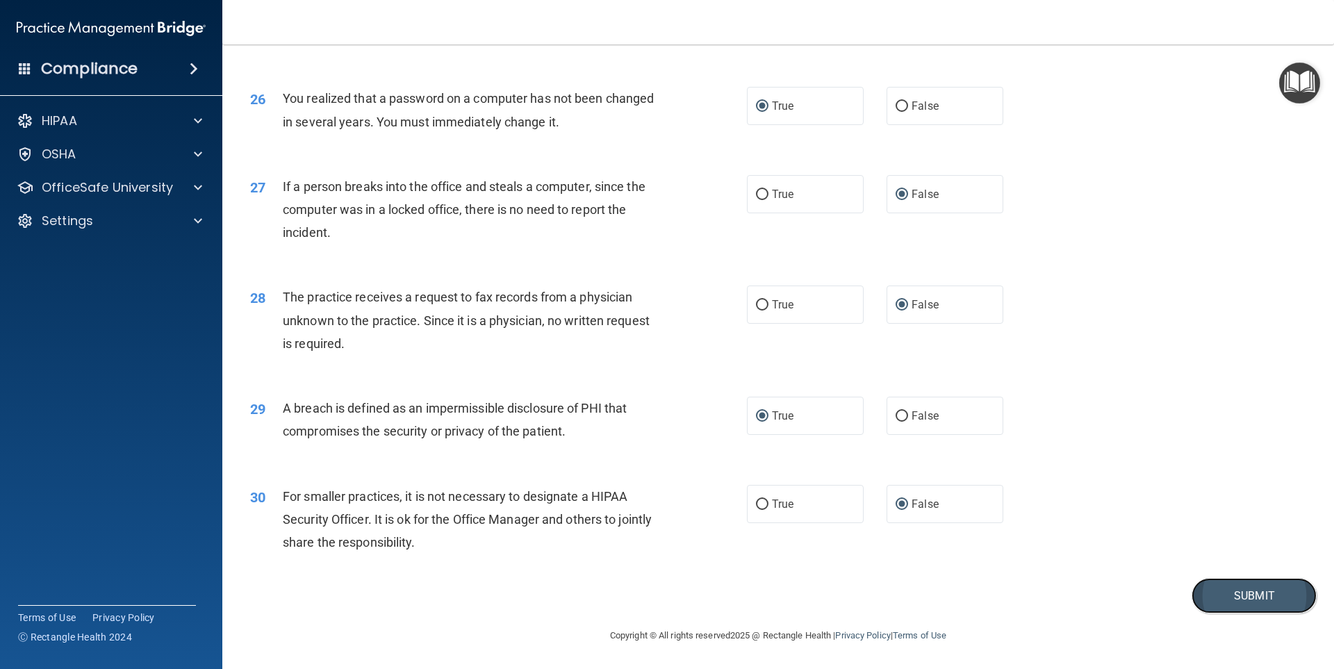
click at [1239, 588] on button "Submit" at bounding box center [1253, 595] width 125 height 35
